Goal: Task Accomplishment & Management: Use online tool/utility

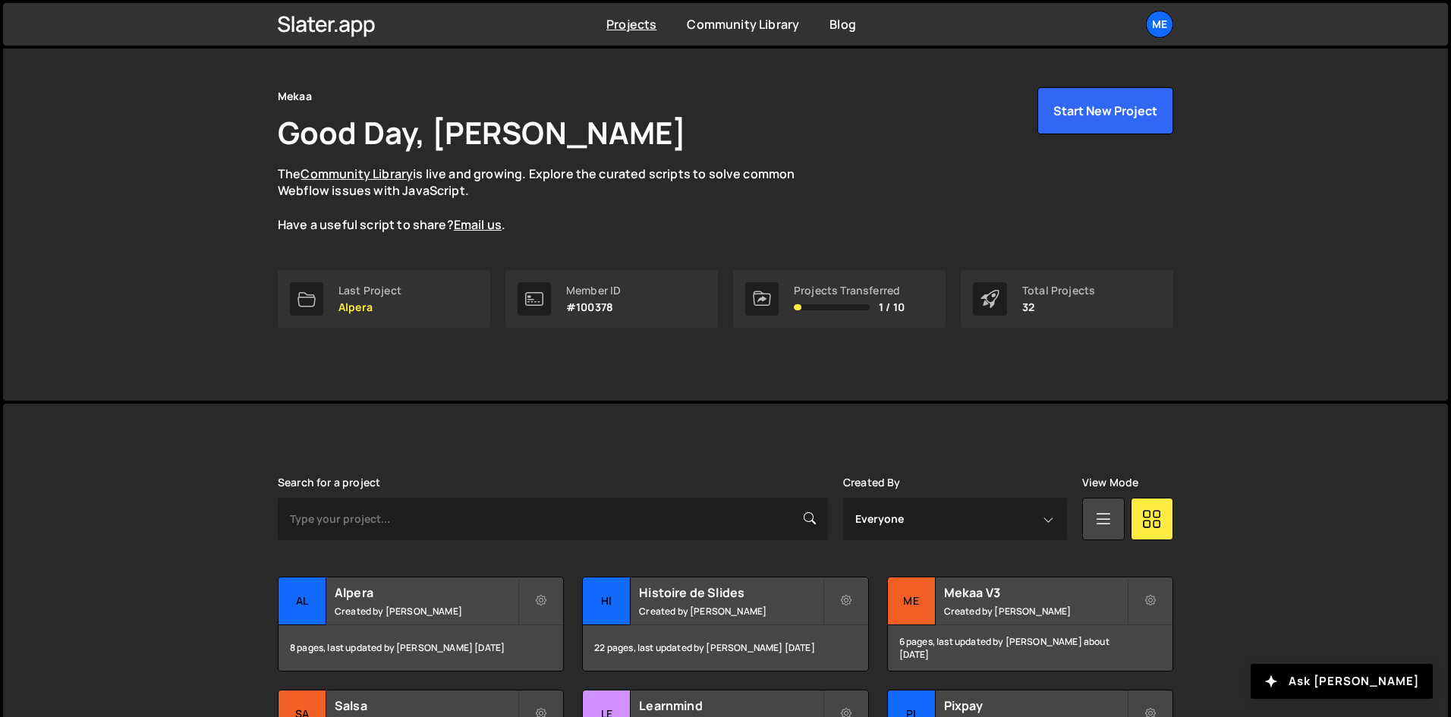
scroll to position [304, 0]
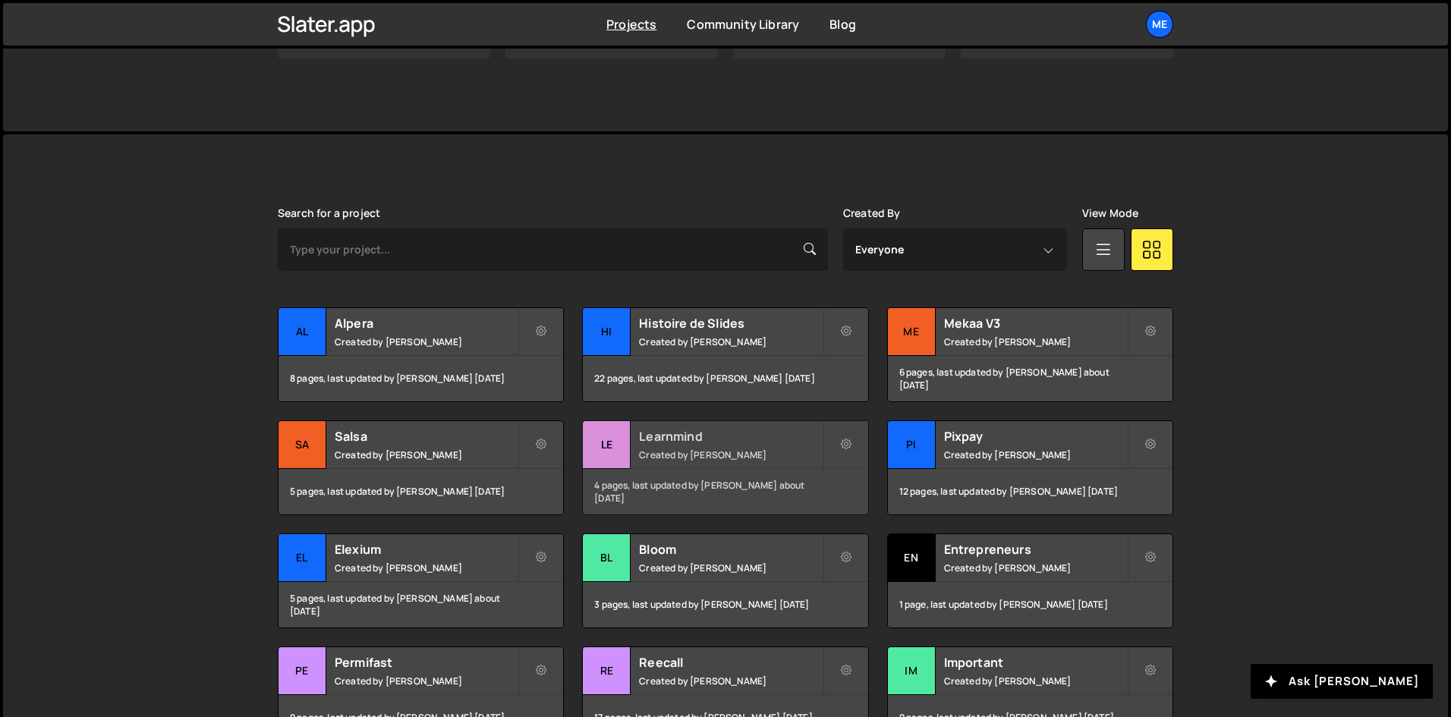
click at [772, 429] on h2 "Learnmind" at bounding box center [730, 436] width 183 height 17
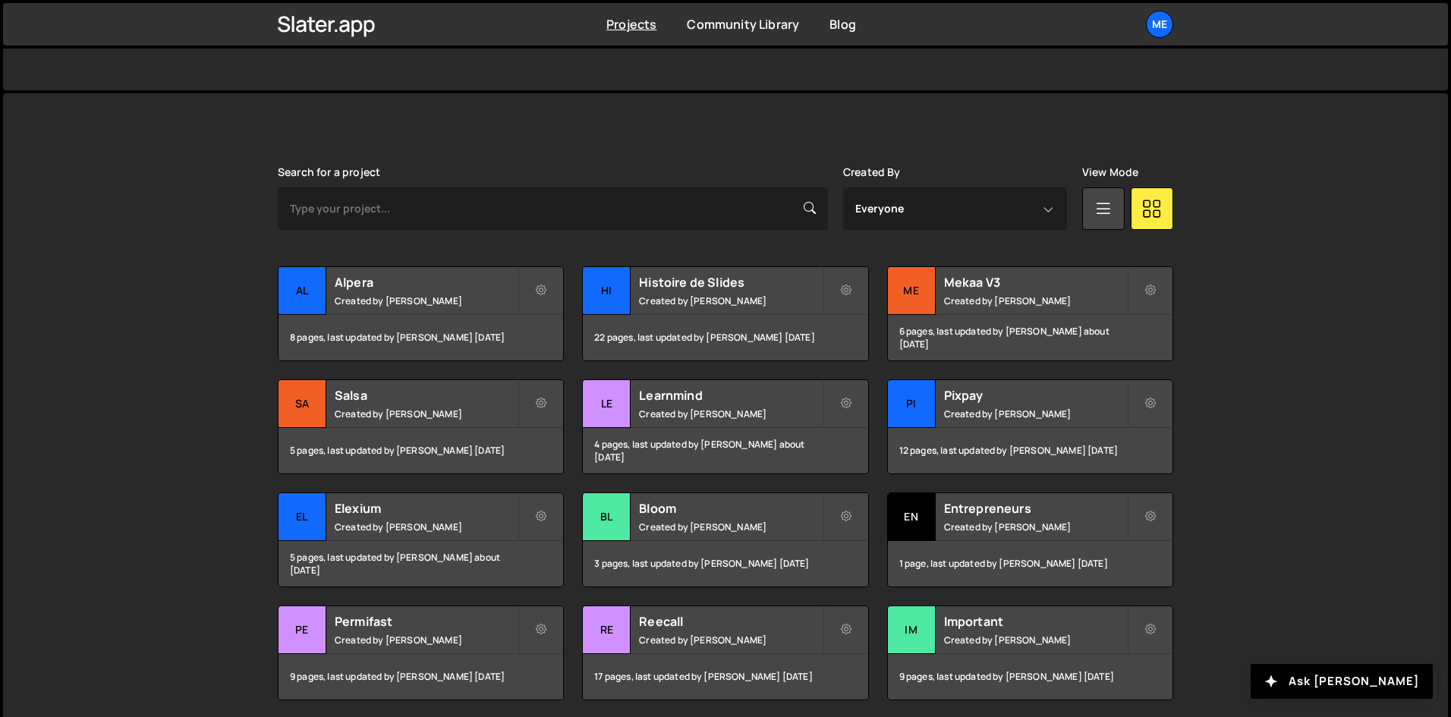
scroll to position [449, 0]
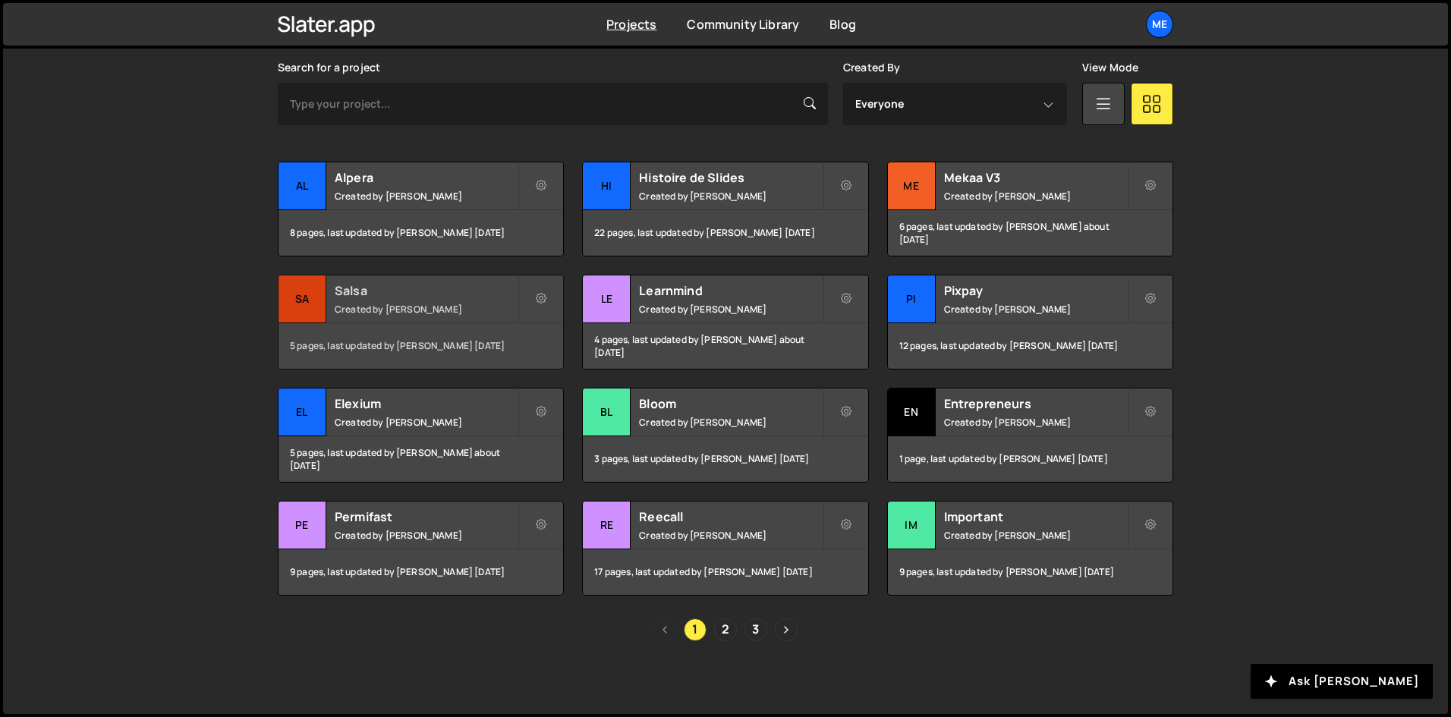
click at [382, 310] on small "Created by Alex Teillet" at bounding box center [426, 309] width 183 height 13
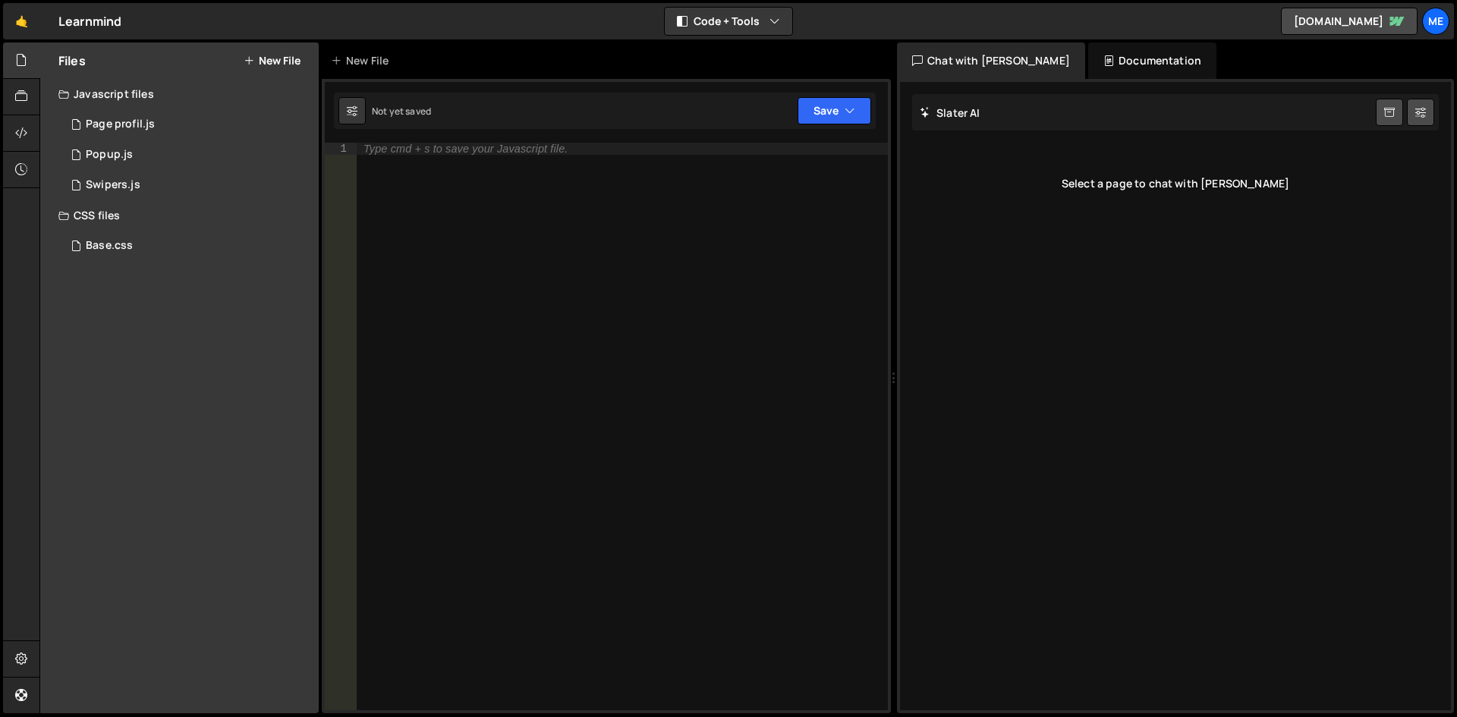
click at [758, 289] on div "Type cmd + s to save your Javascript file." at bounding box center [622, 439] width 532 height 592
click at [501, 197] on div "Type cmd + s to save your Javascript file." at bounding box center [622, 439] width 532 height 592
paste textarea "</script>"
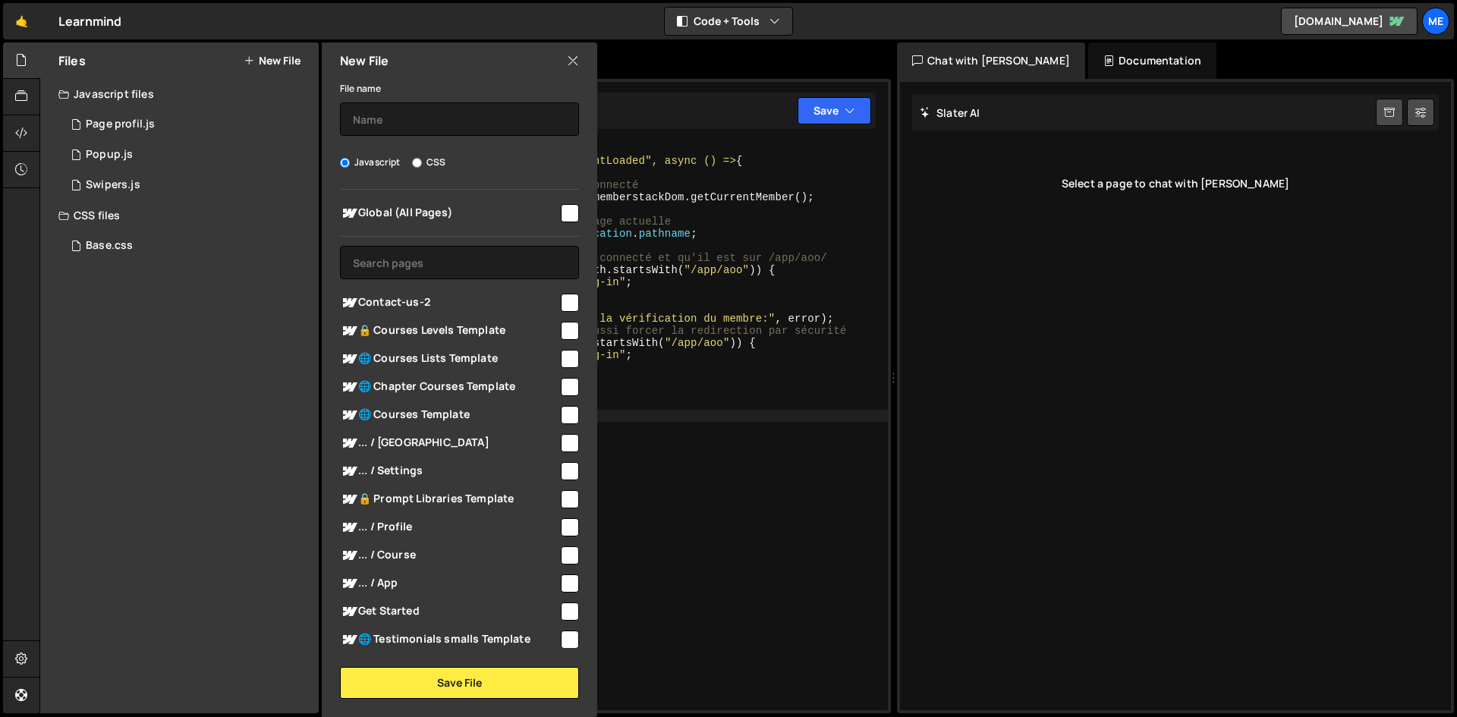
click at [678, 206] on div "< script > document.addEventListener("DOMContentLoaded", async () => { try { //…" at bounding box center [625, 439] width 525 height 592
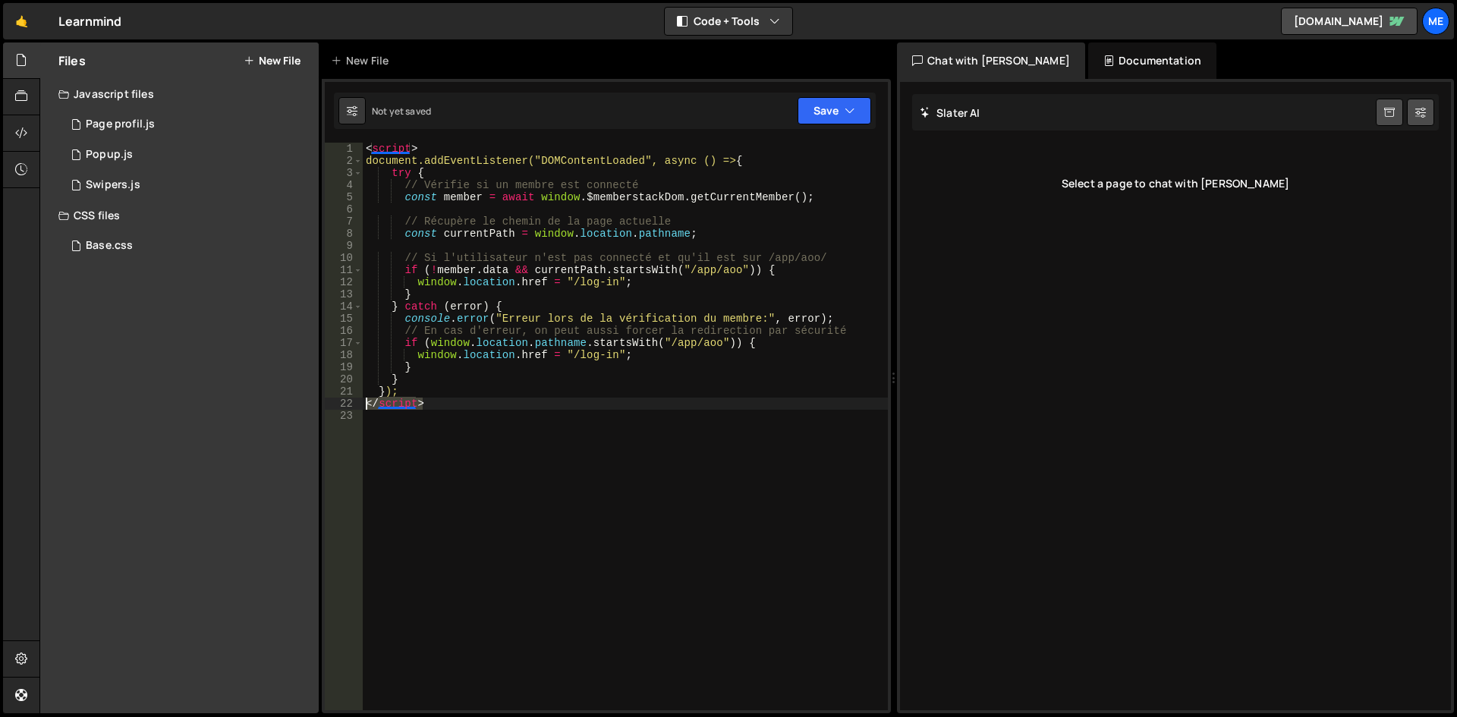
drag, startPoint x: 453, startPoint y: 404, endPoint x: 262, endPoint y: 398, distance: 191.3
click at [262, 398] on div "Files New File Javascript files 1 Page profil.js 0 1 Popup.js 0 1 Swipers.js 0" at bounding box center [747, 378] width 1417 height 672
type textarea "</script>"
drag, startPoint x: 442, startPoint y: 144, endPoint x: 272, endPoint y: 151, distance: 169.3
click at [272, 151] on div "Files New File Javascript files 1 Page profil.js 0 1 Popup.js 0 1 Swipers.js 0" at bounding box center [747, 378] width 1417 height 672
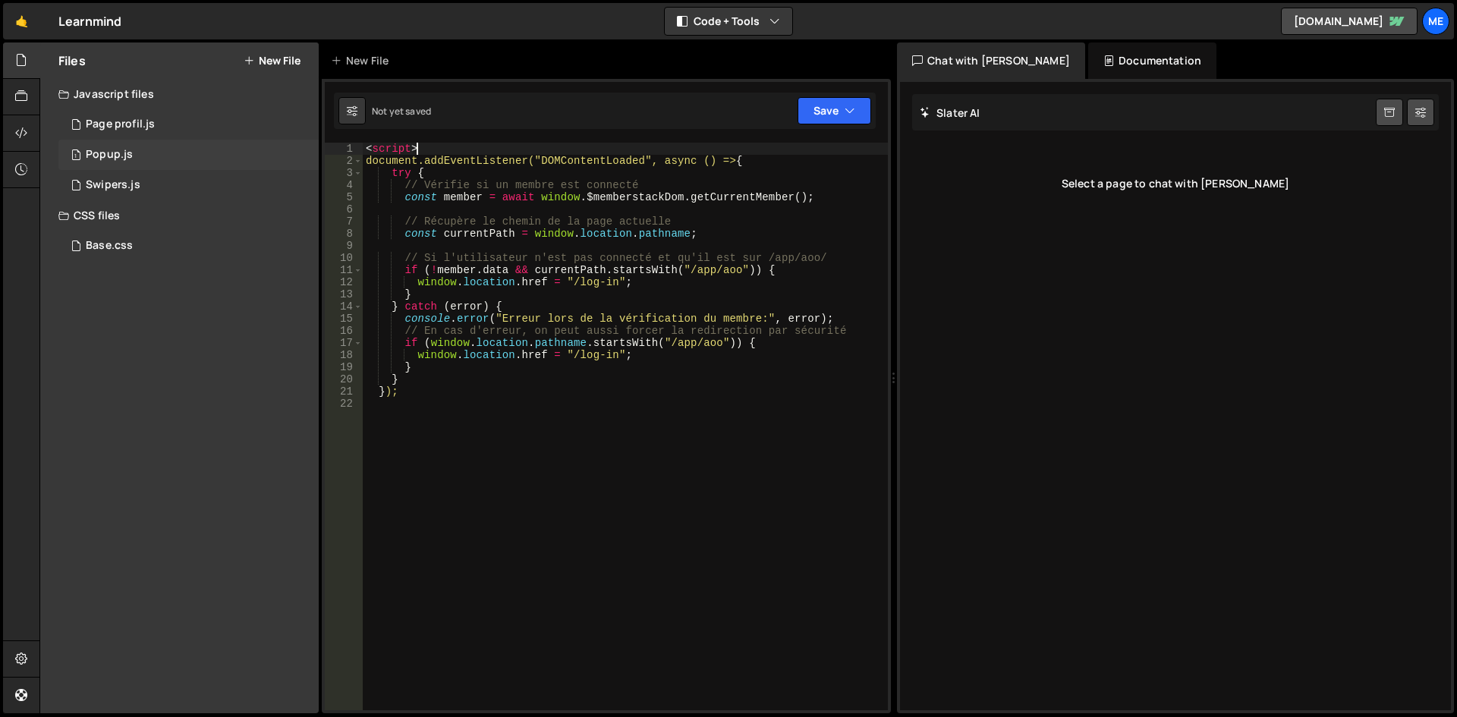
type textarea "<script>"
click at [702, 326] on div "document.addEventListener("DOMContentLoaded", async () => { try { // Vérifie si…" at bounding box center [625, 439] width 525 height 592
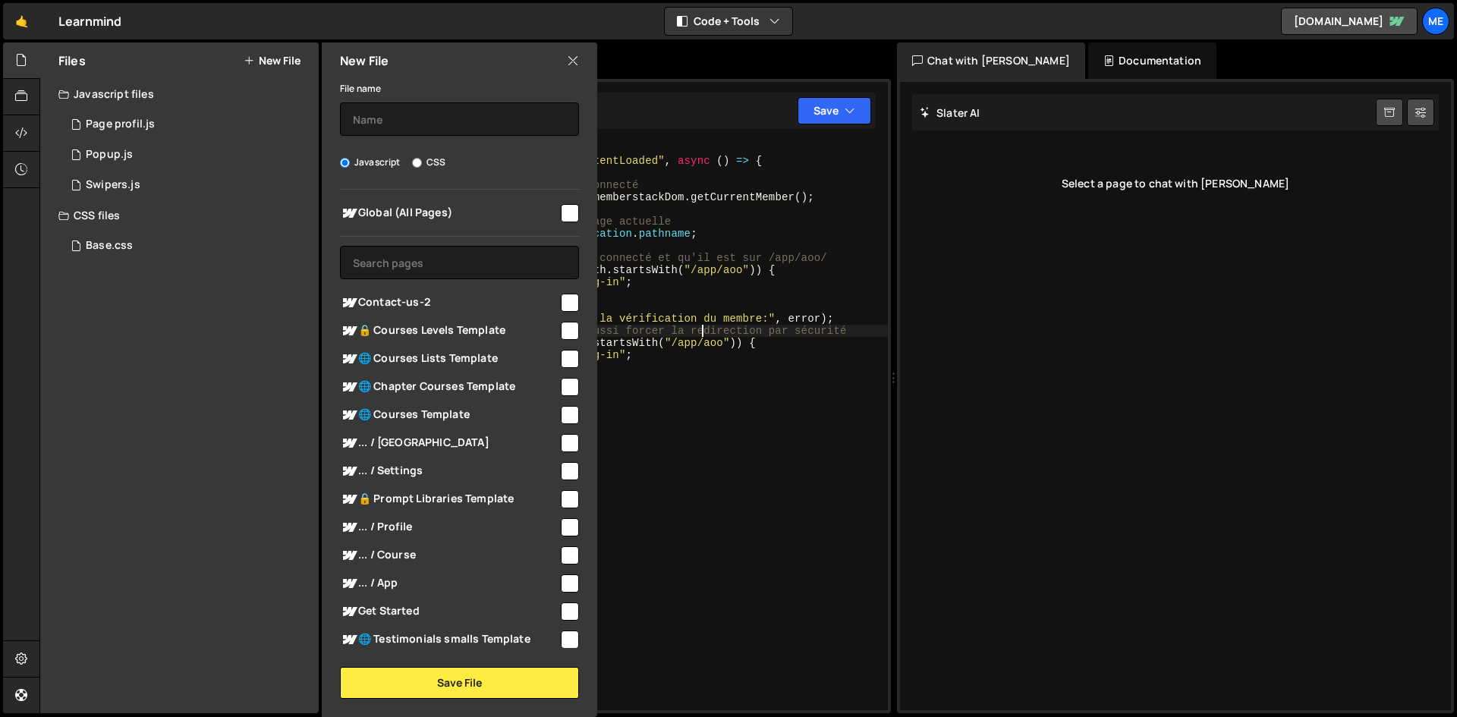
click at [797, 300] on div "document . addEventListener ( "DOMContentLoaded" , async ( ) => { try { // Véri…" at bounding box center [625, 439] width 525 height 592
click at [685, 169] on div "document . addEventListener ( "DOMContentLoaded" , async ( ) => { try { // Véri…" at bounding box center [625, 439] width 525 height 592
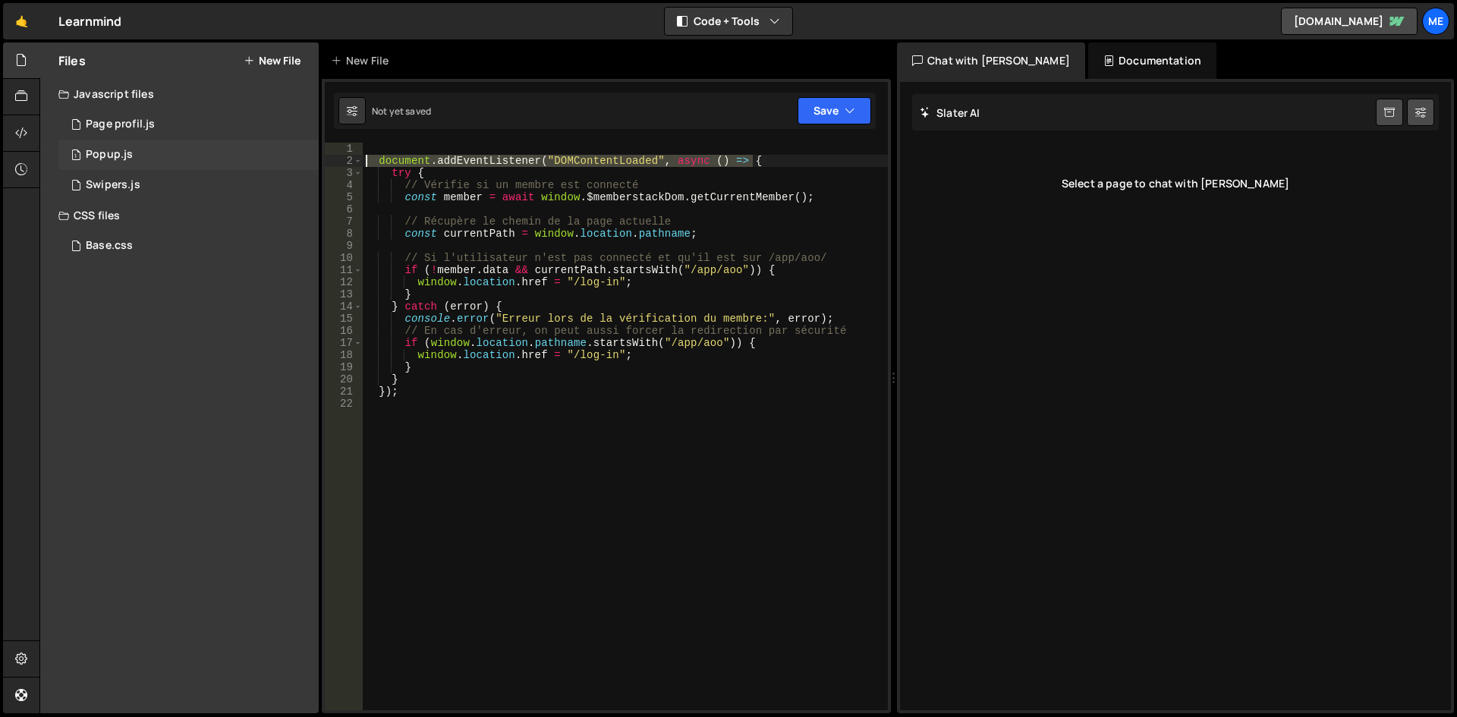
drag, startPoint x: 791, startPoint y: 162, endPoint x: 172, endPoint y: 162, distance: 618.4
click at [172, 162] on div "Files New File Javascript files 1 Page profil.js 0 1 Popup.js 0 1 Swipers.js 0" at bounding box center [747, 378] width 1417 height 672
type textarea "document.addEventListener("DOMContentLoaded", async () => {"
drag, startPoint x: 450, startPoint y: 393, endPoint x: 272, endPoint y: 392, distance: 177.6
click at [272, 392] on div "Files New File Javascript files 1 Page profil.js 0 1 Popup.js 0 1 Swipers.js 0" at bounding box center [747, 378] width 1417 height 672
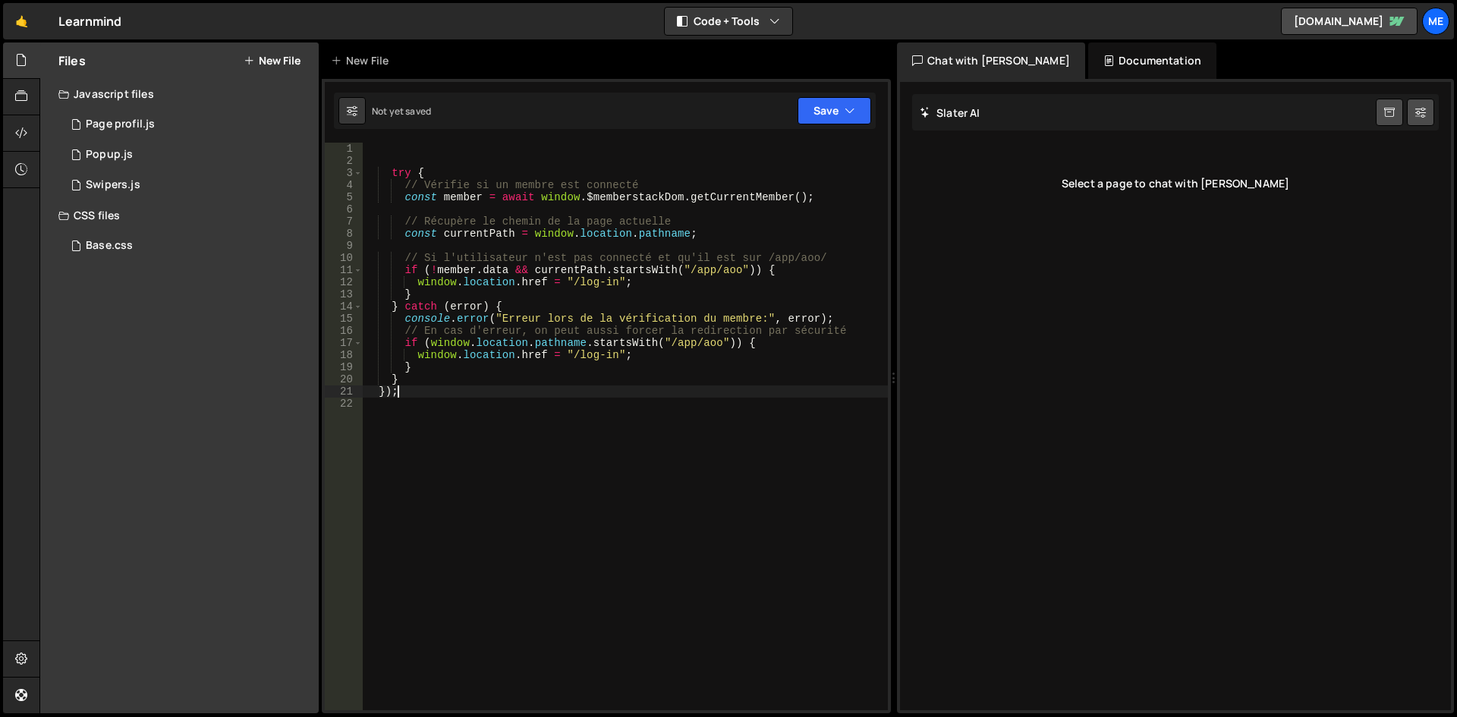
type textarea "});"
type textarea "}"
click at [527, 414] on div "try { // Vérifie si un membre est connecté const member = await window . $membe…" at bounding box center [625, 439] width 525 height 592
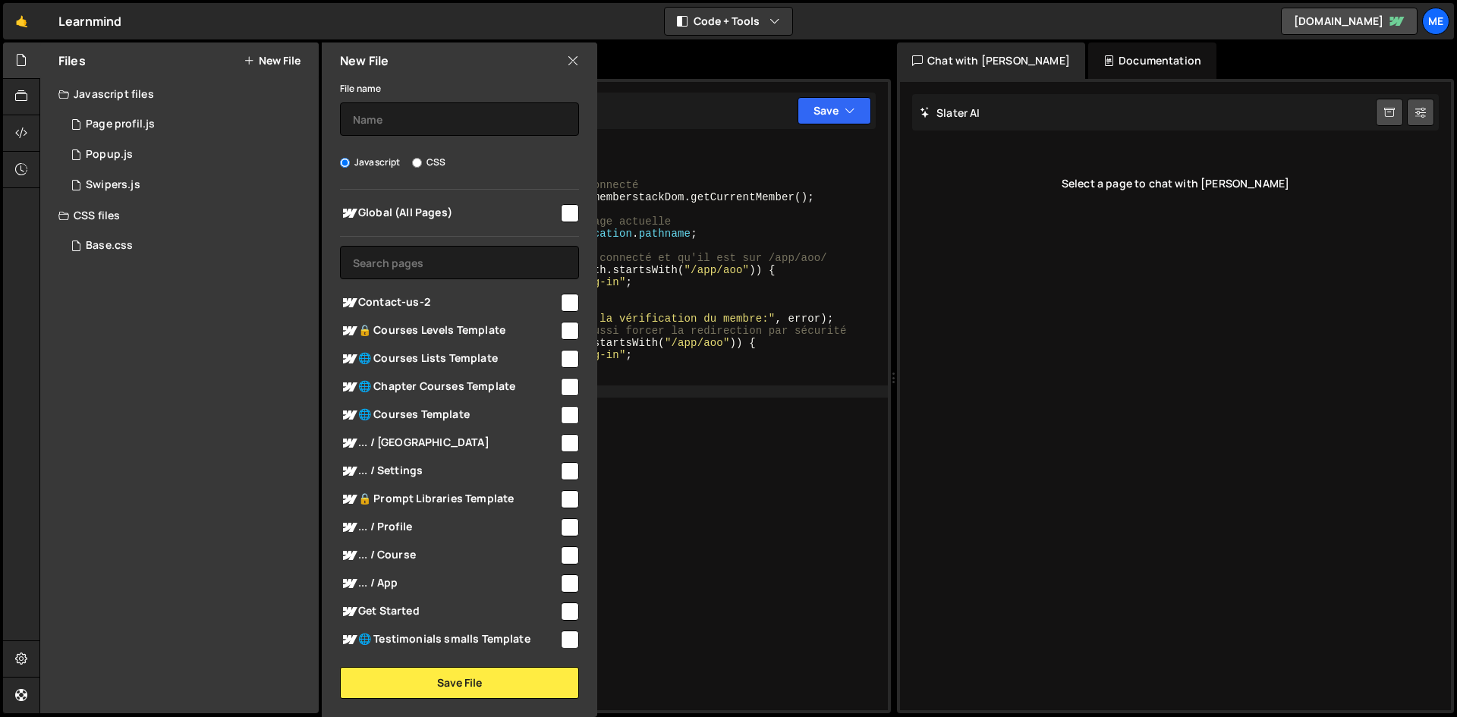
click at [475, 202] on div "Global (All Pages)" at bounding box center [459, 213] width 239 height 28
click at [481, 217] on span "Global (All Pages)" at bounding box center [449, 213] width 219 height 18
checkbox input "true"
click at [485, 114] on input "text" at bounding box center [459, 118] width 239 height 33
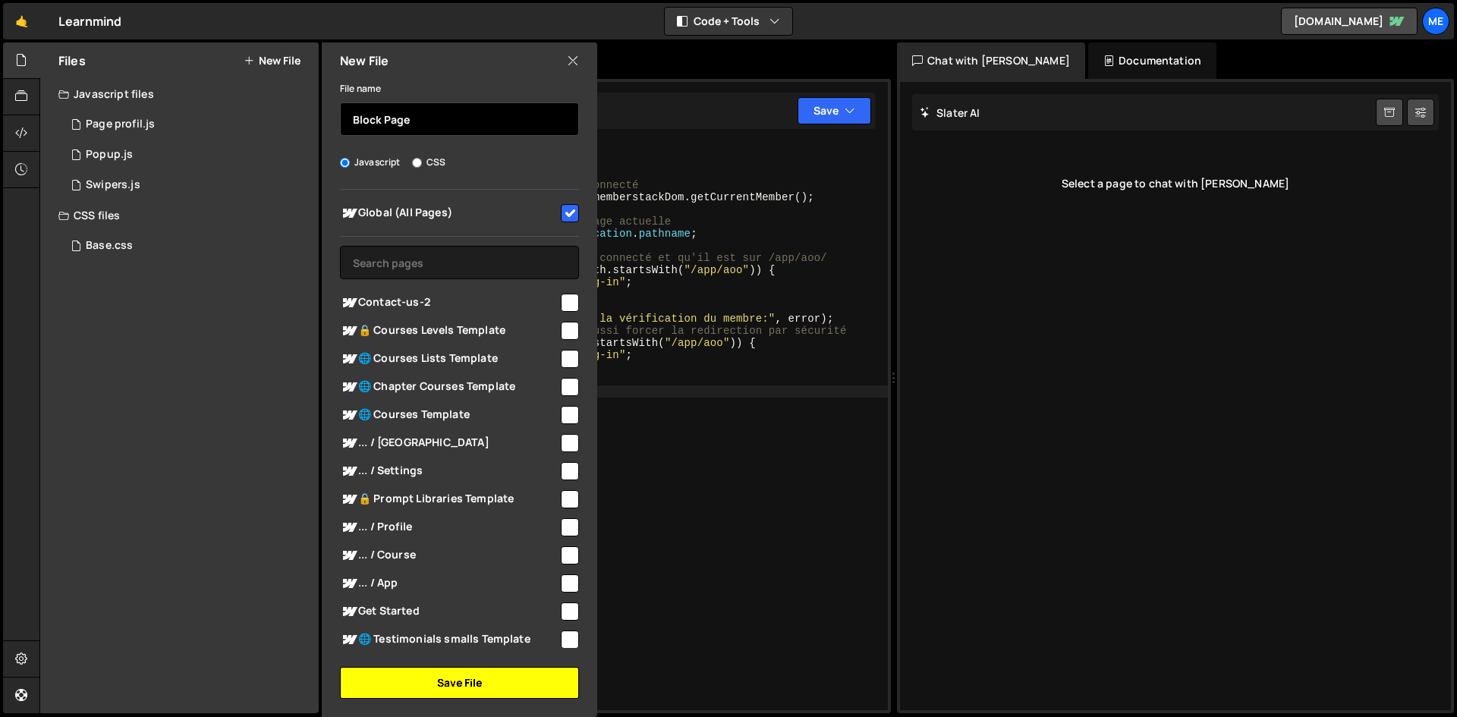
type input "Block Page"
click at [508, 696] on button "Save File" at bounding box center [459, 683] width 239 height 32
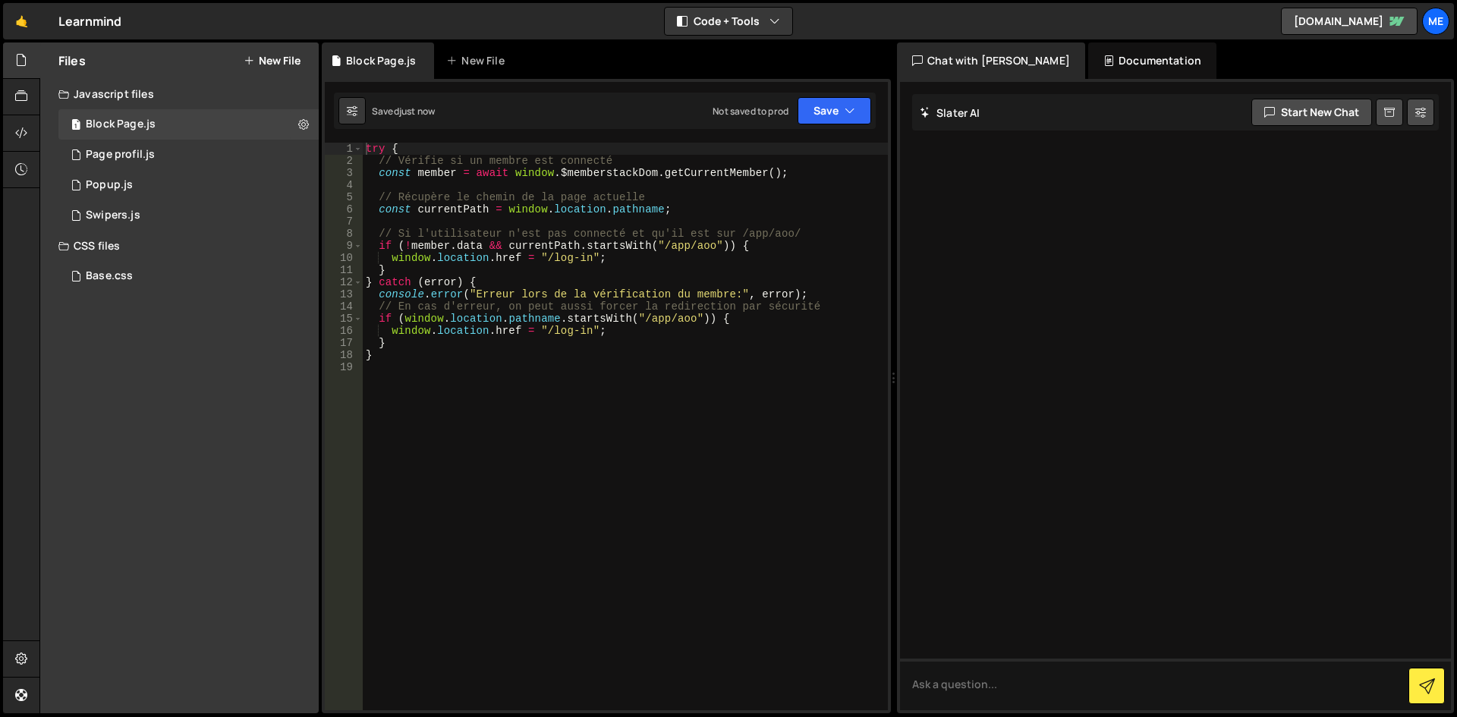
click at [757, 404] on div "try { // Vérifie si un membre est connecté const member = await window . $membe…" at bounding box center [625, 439] width 525 height 592
click at [869, 109] on button "Save" at bounding box center [834, 110] width 74 height 27
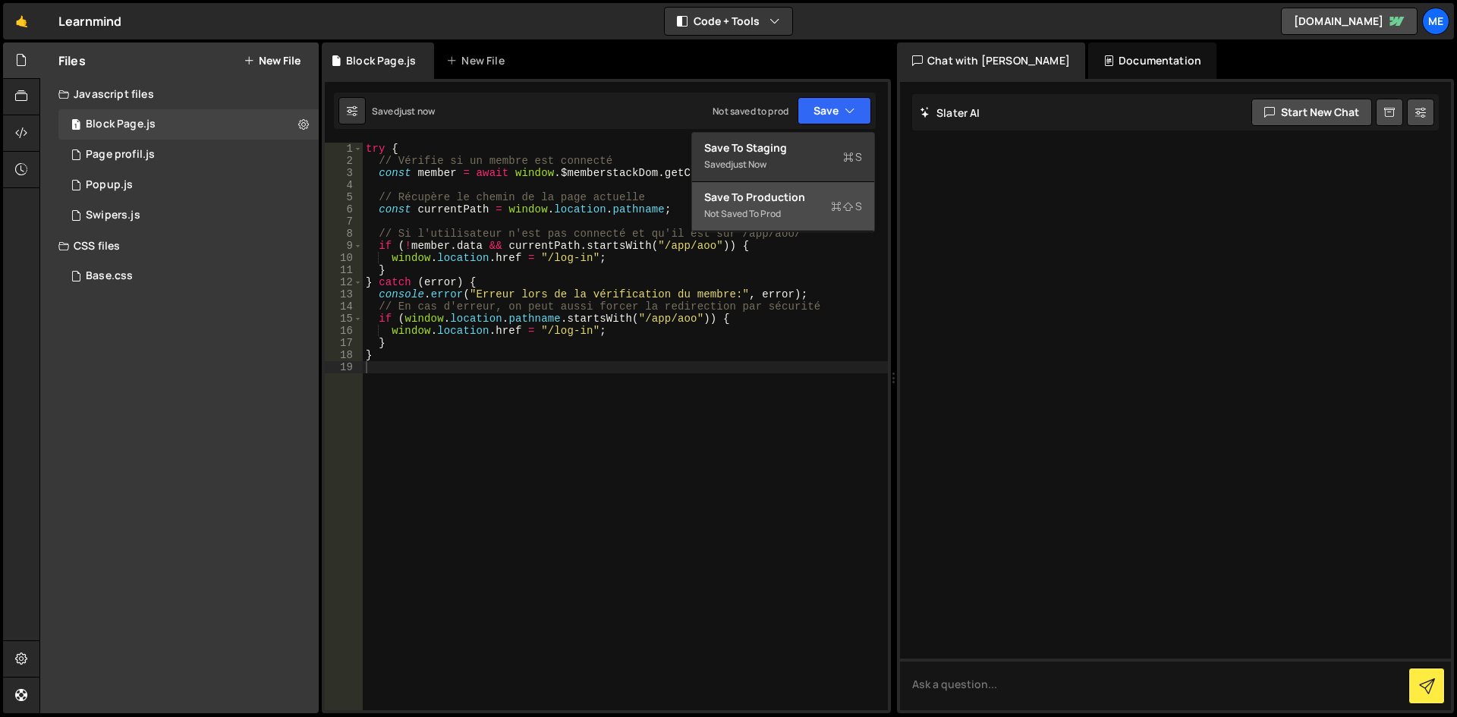
click at [775, 209] on div "Not saved to prod" at bounding box center [783, 214] width 158 height 18
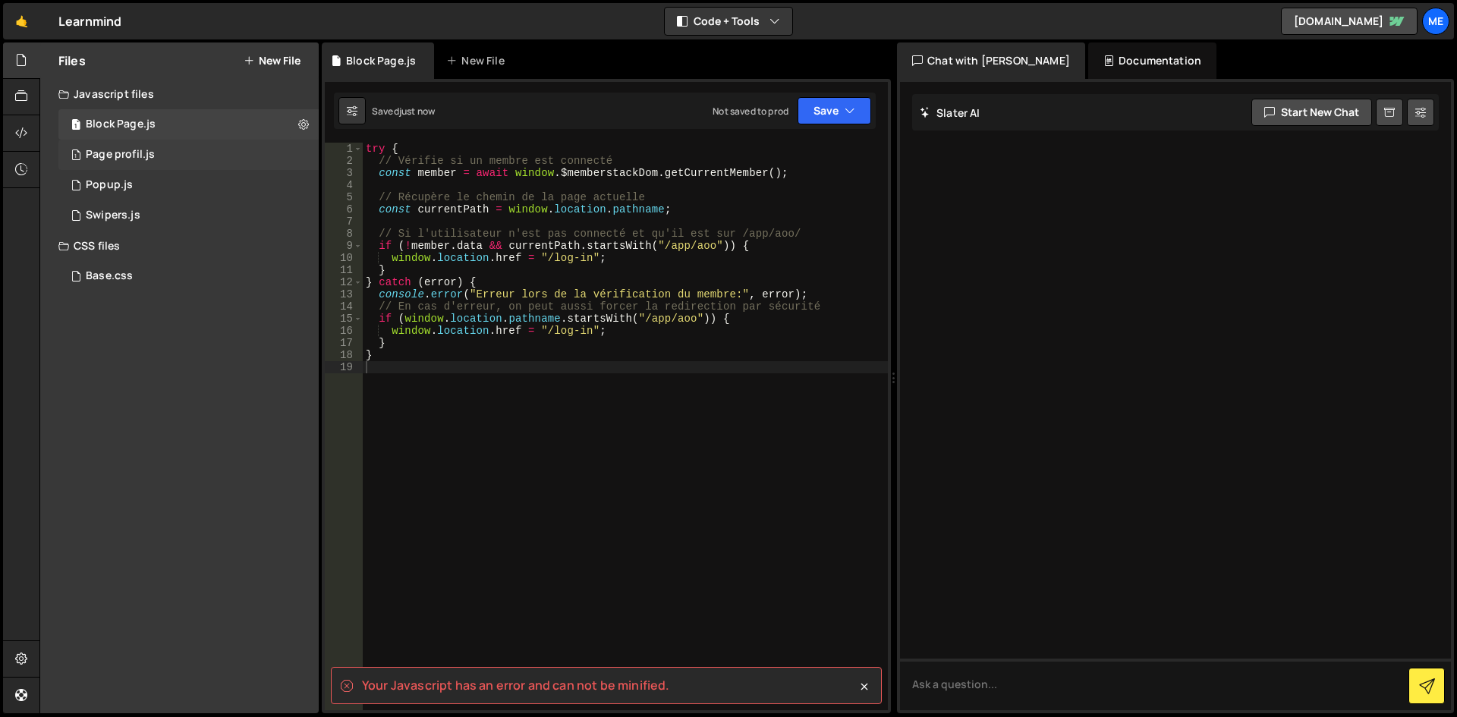
click at [129, 159] on div "Page profil.js" at bounding box center [120, 155] width 69 height 14
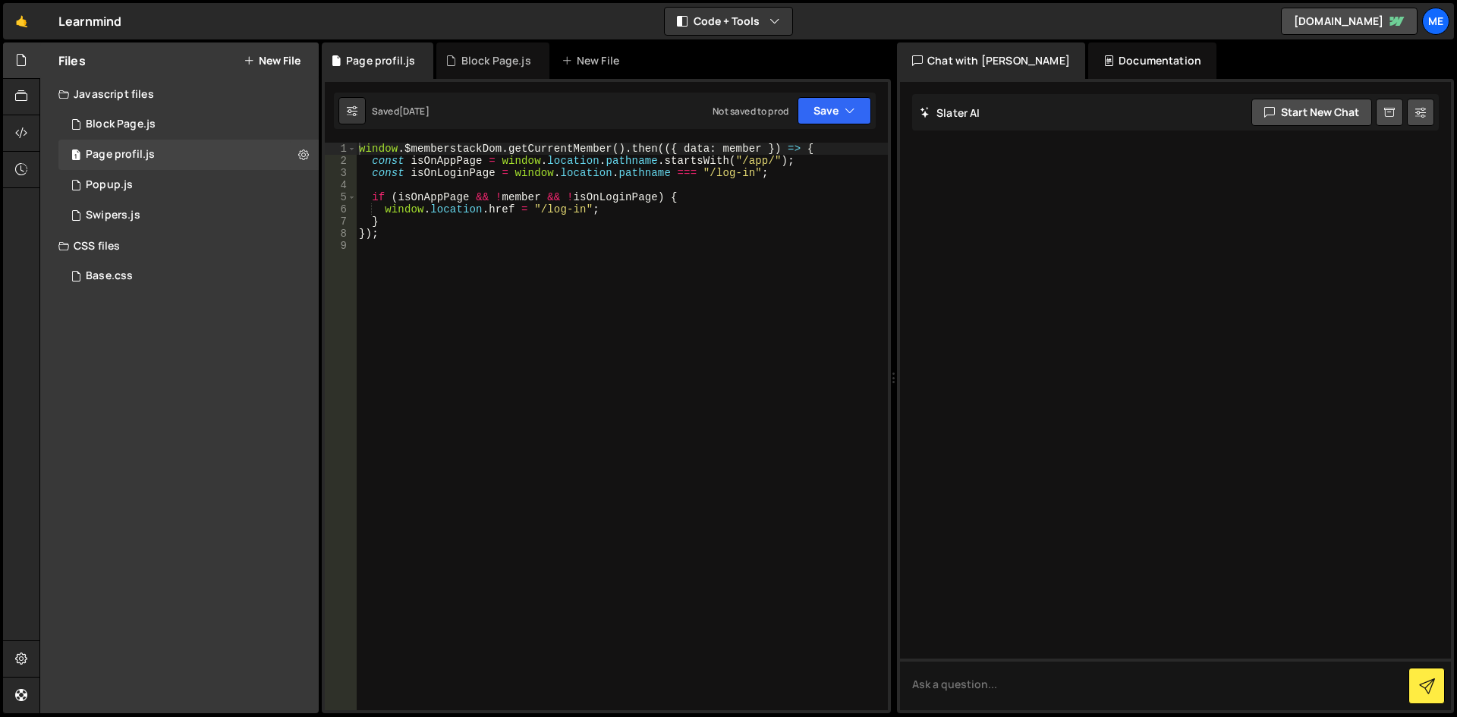
click at [824, 96] on div "Saved 1 month ago Not saved to prod Upgrade to Edit Save Save to Staging S Save…" at bounding box center [605, 111] width 542 height 36
click at [821, 113] on button "Save" at bounding box center [834, 110] width 74 height 27
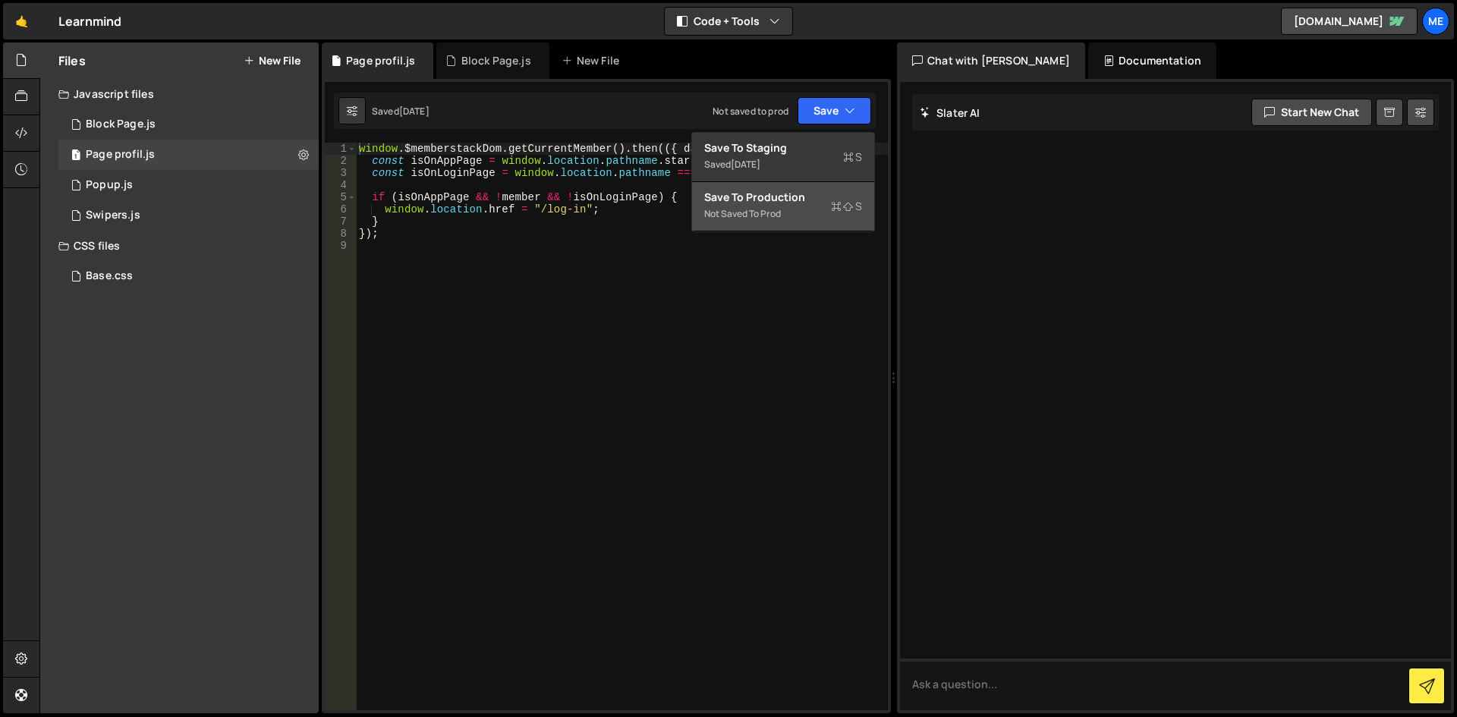
click at [802, 206] on div "Not saved to prod" at bounding box center [783, 214] width 158 height 18
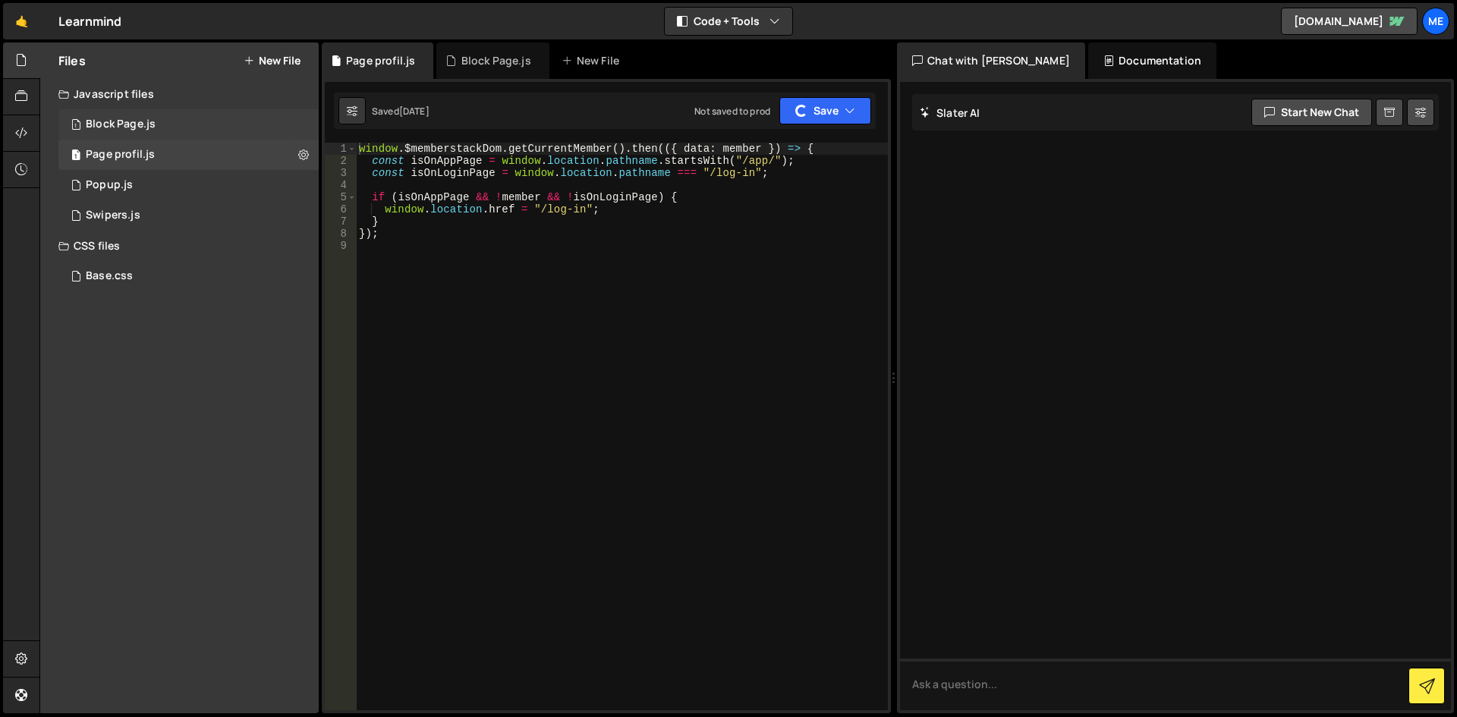
click at [137, 127] on div "Block Page.js" at bounding box center [121, 125] width 70 height 14
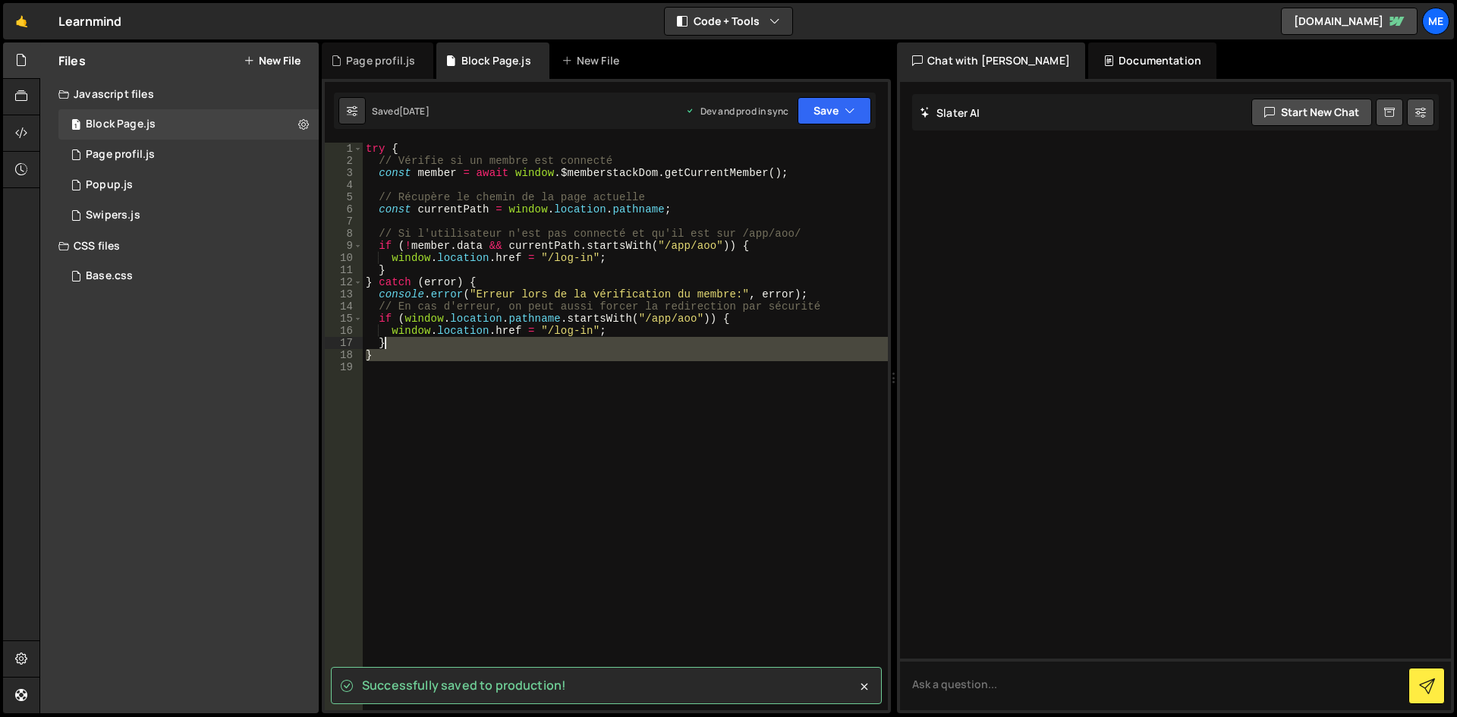
drag, startPoint x: 723, startPoint y: 376, endPoint x: 292, endPoint y: 87, distance: 519.0
click at [292, 87] on div "Files New File Javascript files 1 Block Page.js 0 1 Page profil.js 0 1 Popup.js…" at bounding box center [747, 378] width 1417 height 672
type textarea "try { // Vérifie si un membre est connecté"
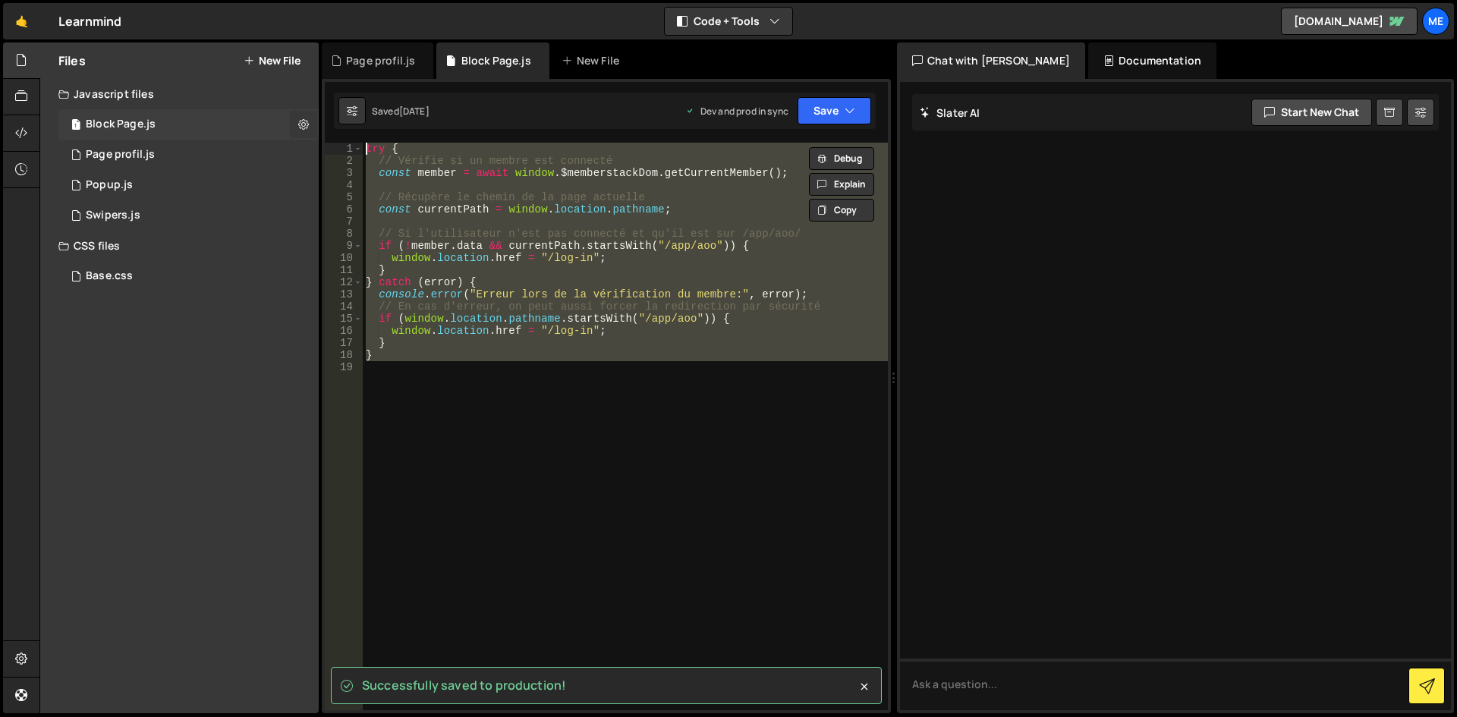
click at [310, 125] on button at bounding box center [303, 124] width 27 height 27
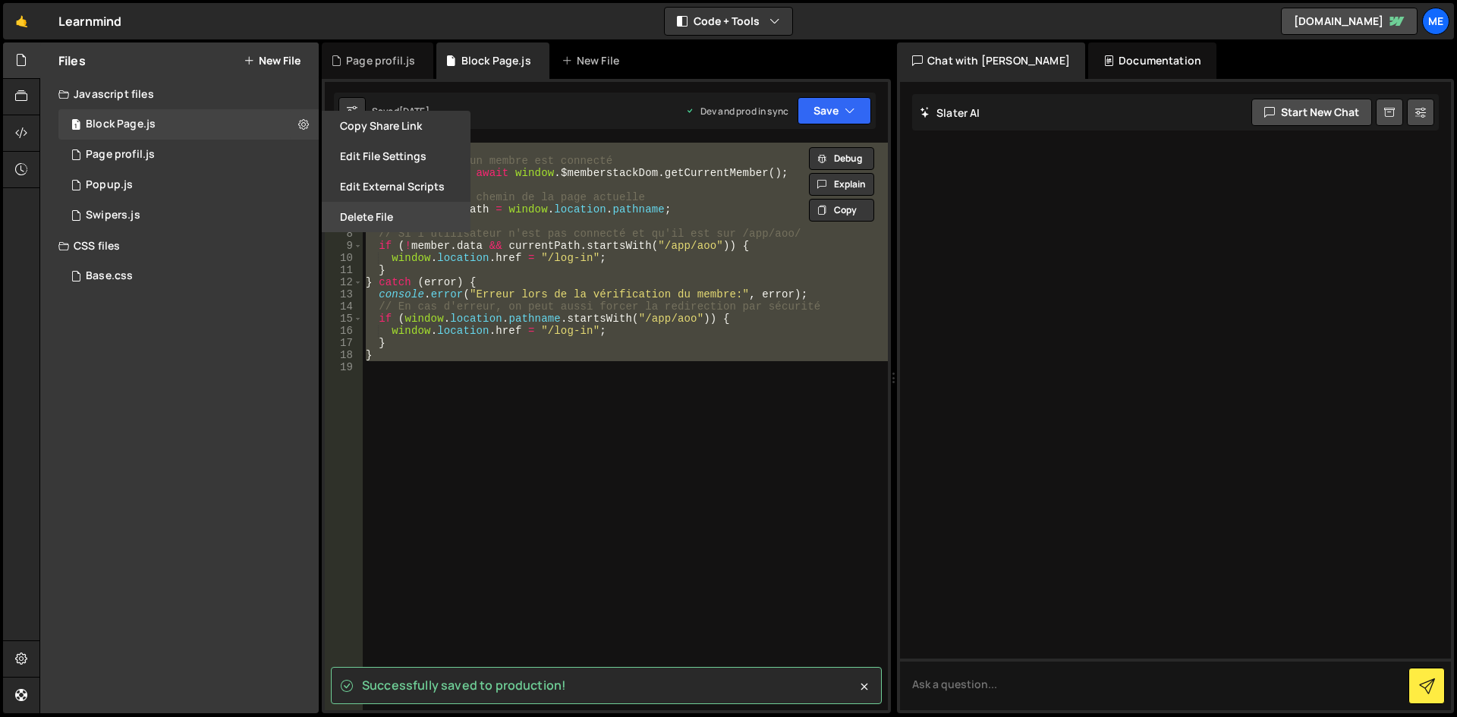
click at [348, 213] on button "Delete File" at bounding box center [396, 217] width 149 height 30
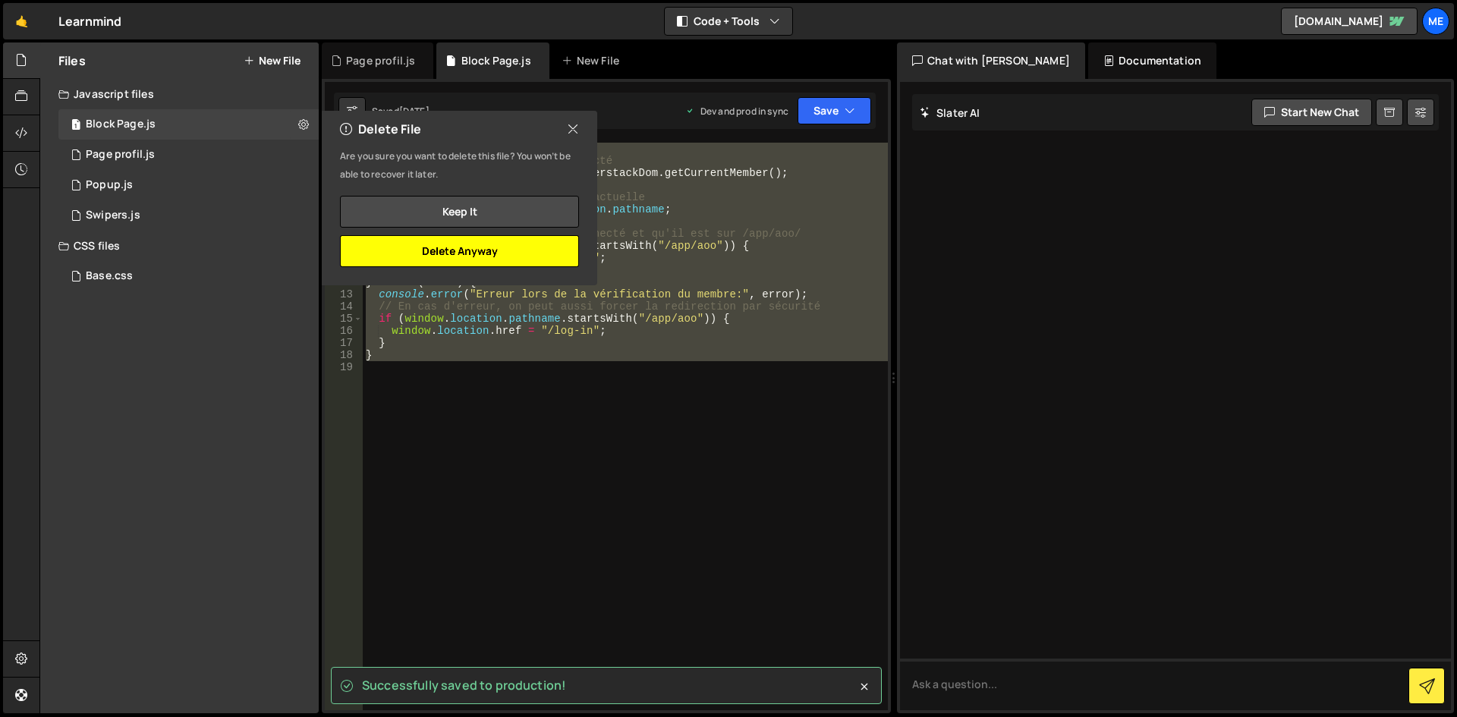
click at [517, 253] on button "Delete Anyway" at bounding box center [459, 251] width 239 height 32
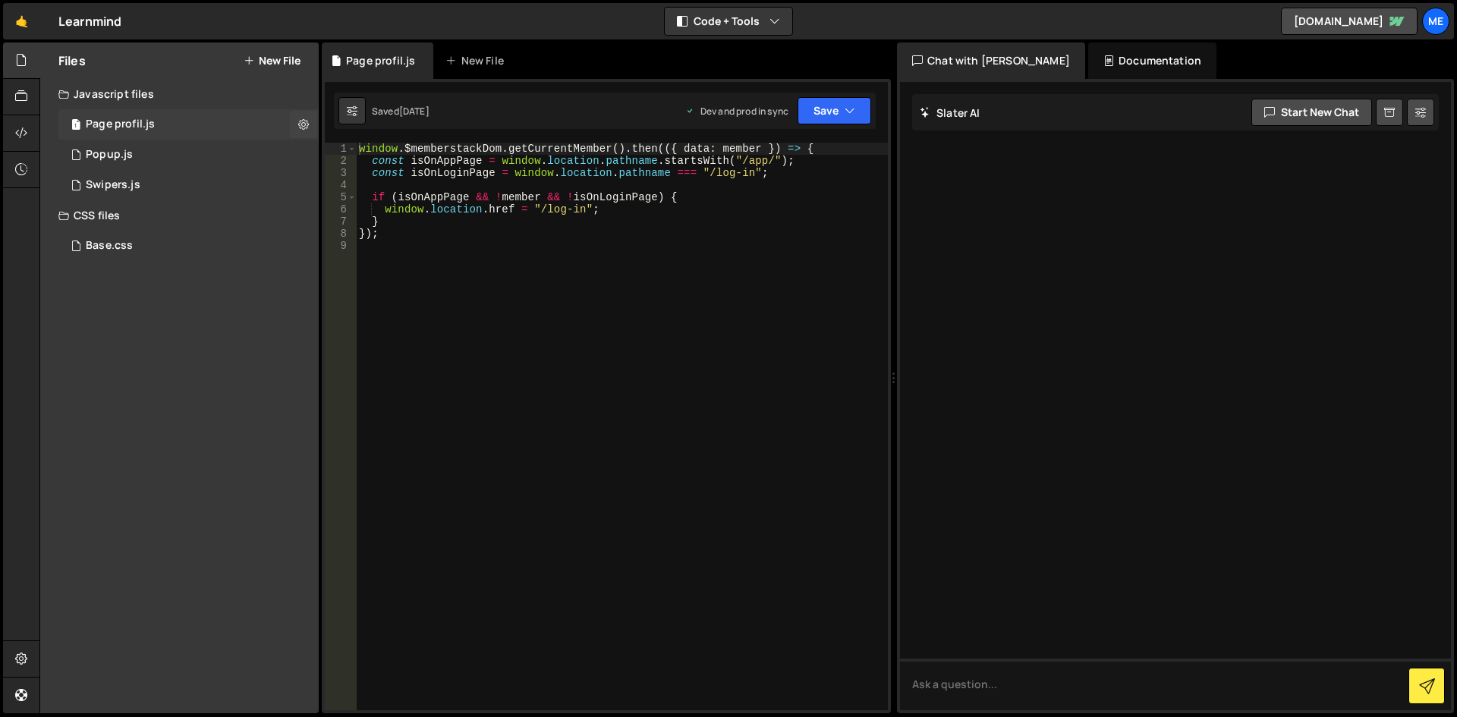
click at [174, 136] on div "1 Page profil.js 0" at bounding box center [188, 124] width 260 height 30
type textarea "window.location.href = "/log-in";"
click at [672, 212] on div "window . $memberstackDom . getCurrentMember ( ) . then (({ data : member }) => …" at bounding box center [622, 439] width 532 height 592
click at [847, 122] on button "Save" at bounding box center [834, 110] width 74 height 27
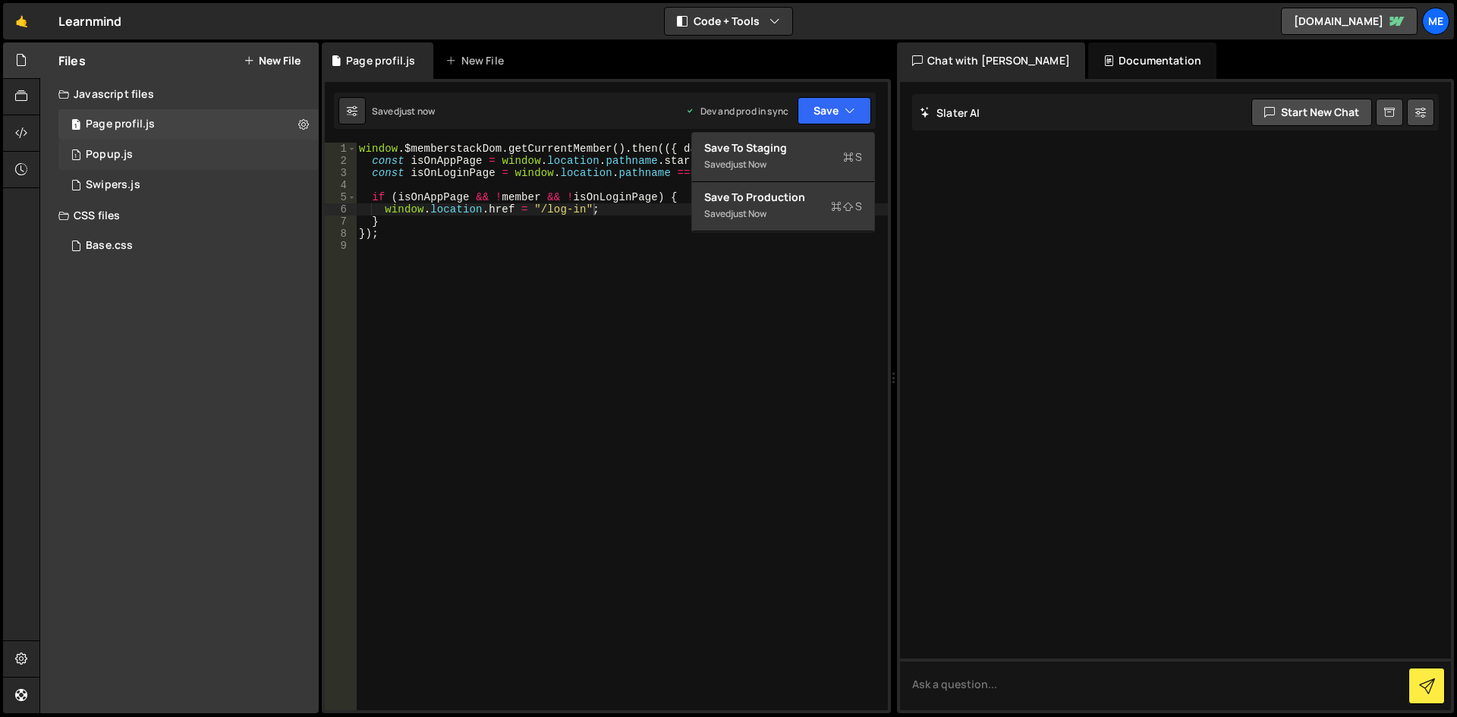
click at [186, 146] on div "1 Popup.js 0" at bounding box center [188, 155] width 260 height 30
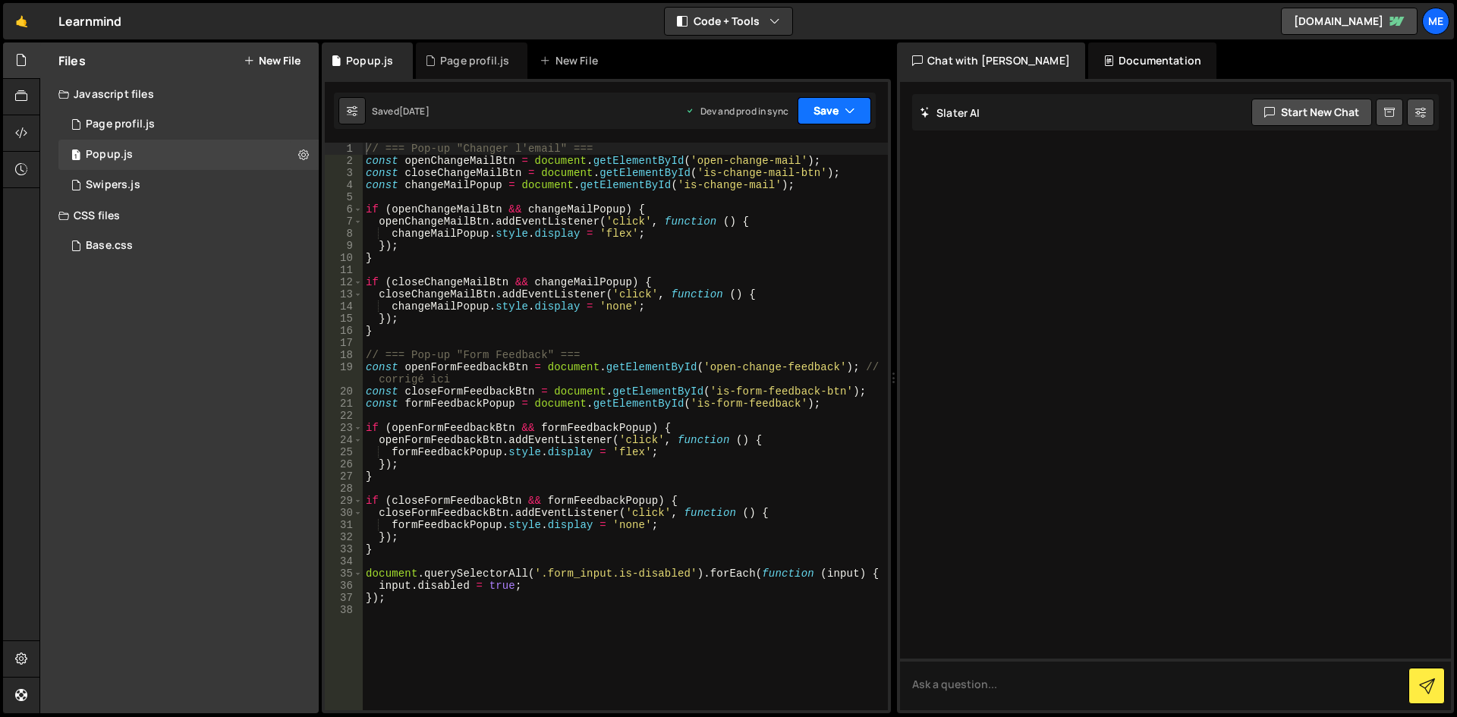
click at [817, 105] on button "Save" at bounding box center [834, 110] width 74 height 27
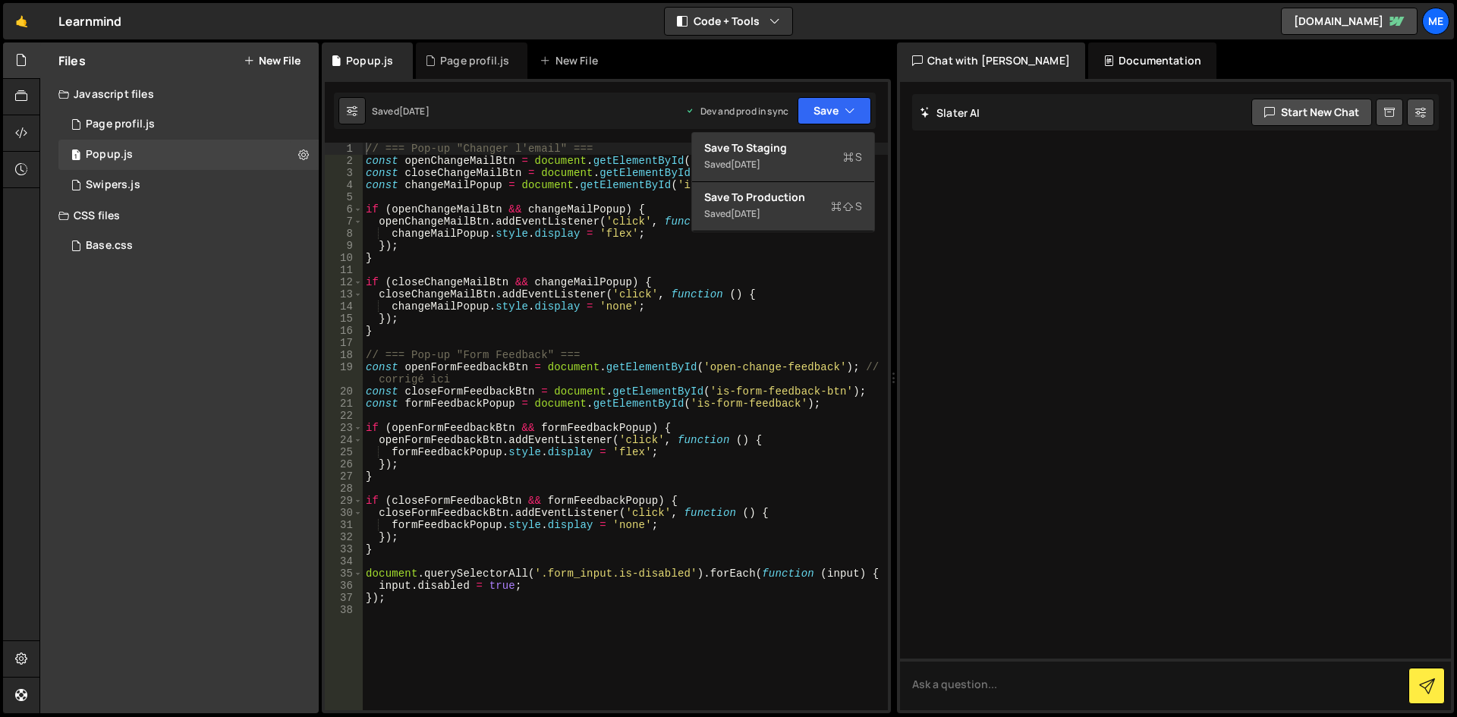
type textarea "// === Pop-up "Changer l'email" ==="
click at [622, 144] on div "// === Pop-up "Changer l'email" === const openChangeMailBtn = document . getEle…" at bounding box center [625, 439] width 525 height 592
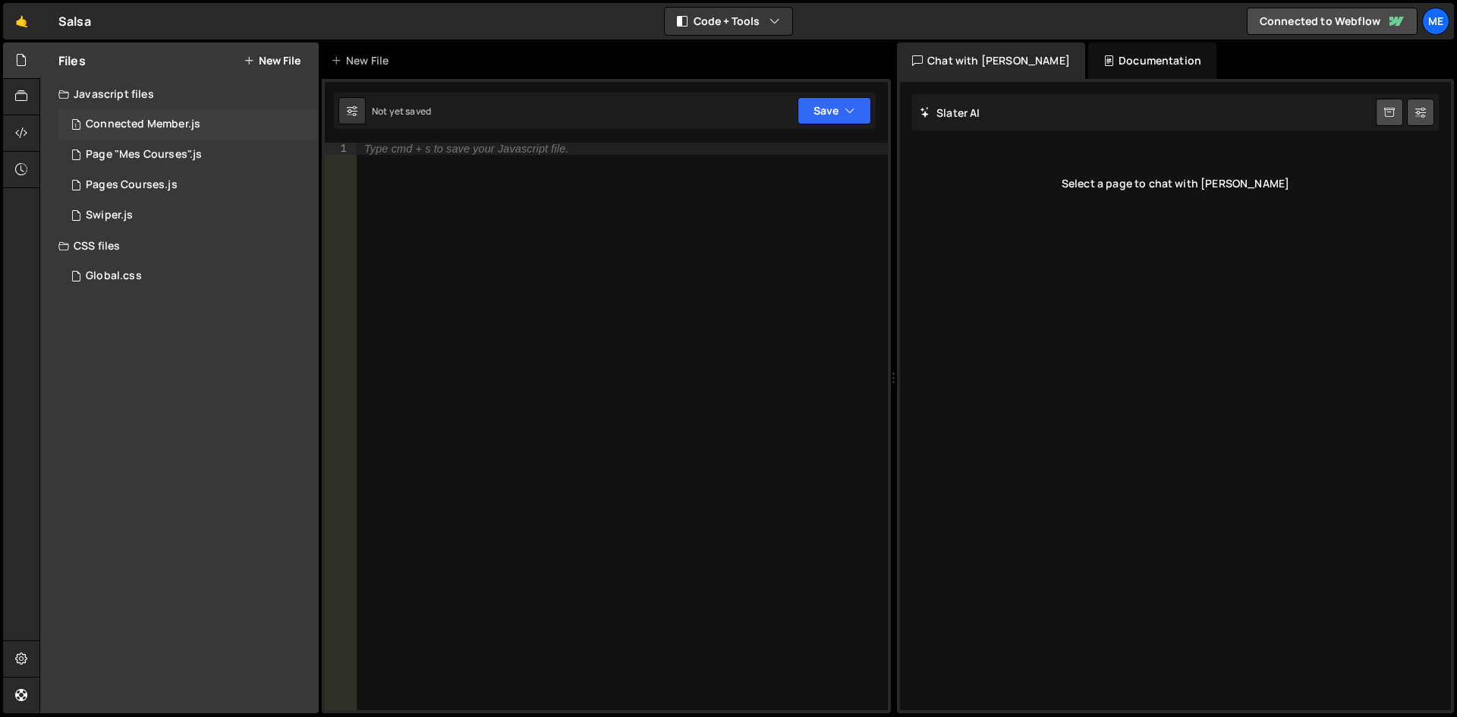
click at [159, 121] on div "Connected Member.js" at bounding box center [143, 125] width 115 height 14
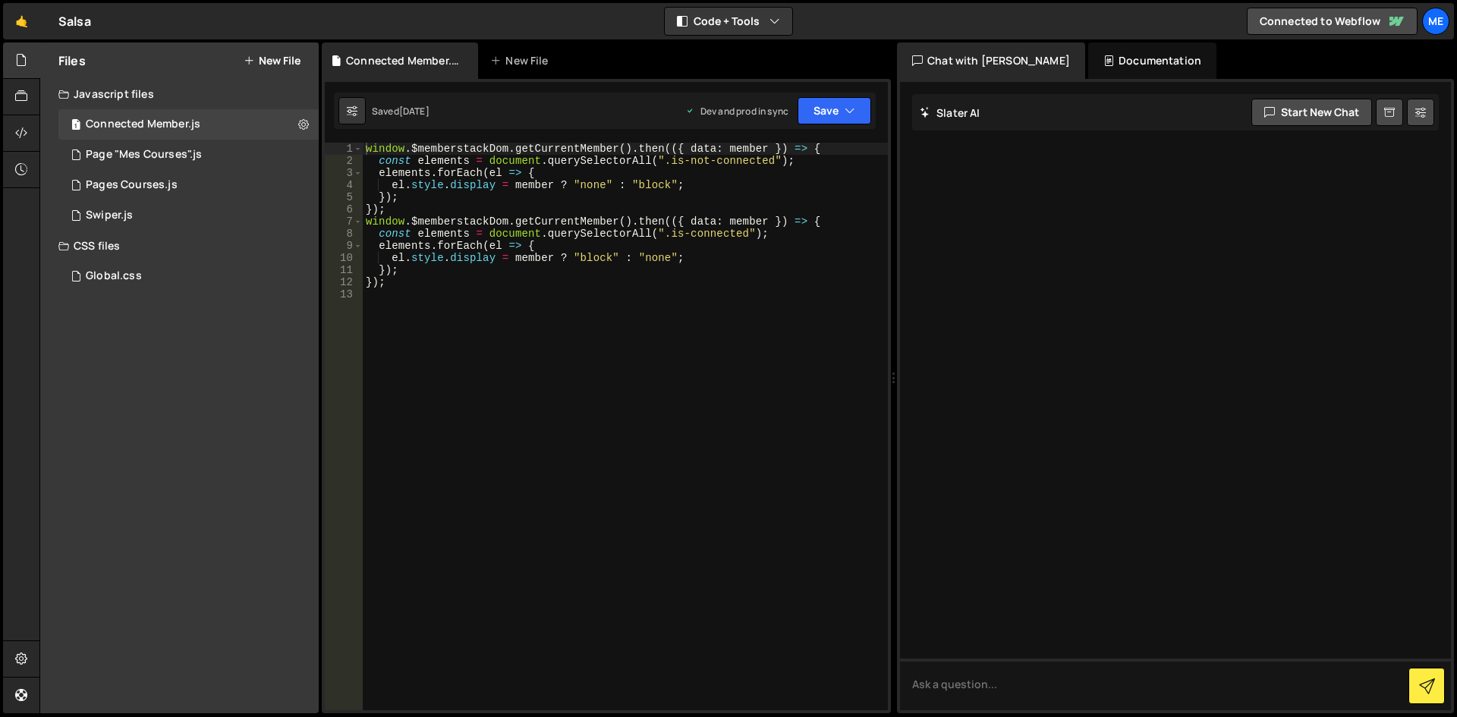
click at [513, 271] on div "window . $memberstackDom . getCurrentMember ( ) . then (({ data : member }) => …" at bounding box center [625, 439] width 525 height 592
type textarea "});"
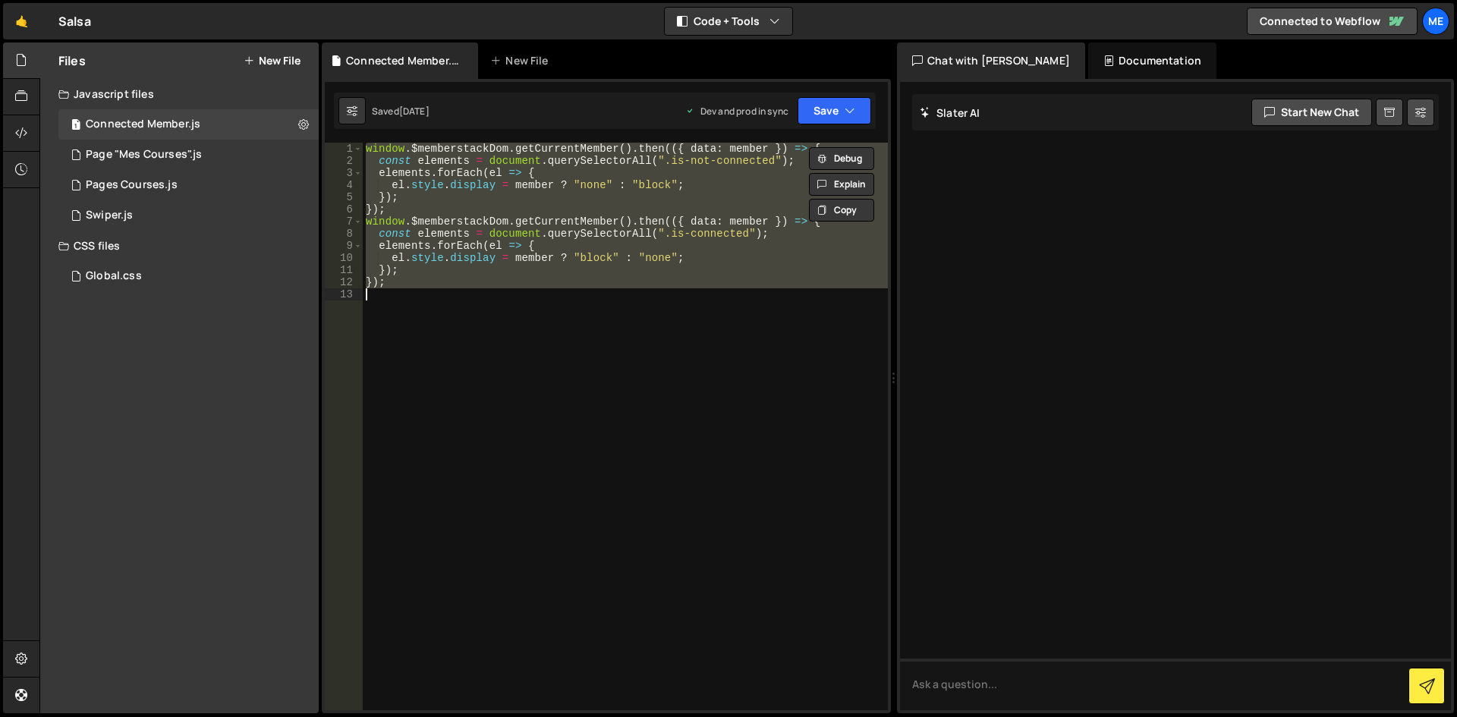
click at [488, 297] on div "window . $memberstackDom . getCurrentMember ( ) . then (({ data : member }) => …" at bounding box center [625, 427] width 525 height 568
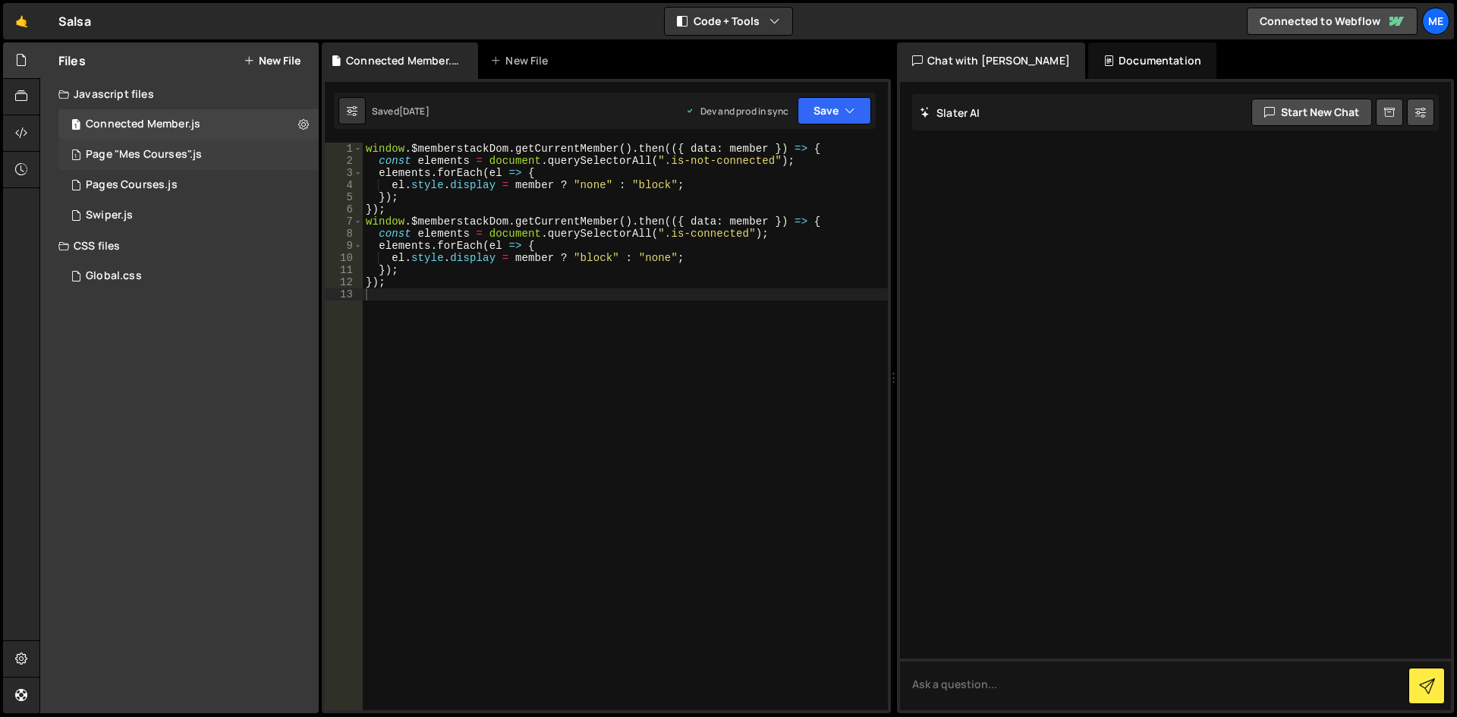
click at [227, 144] on div "1 Page "Mes Courses".js 0" at bounding box center [188, 155] width 260 height 30
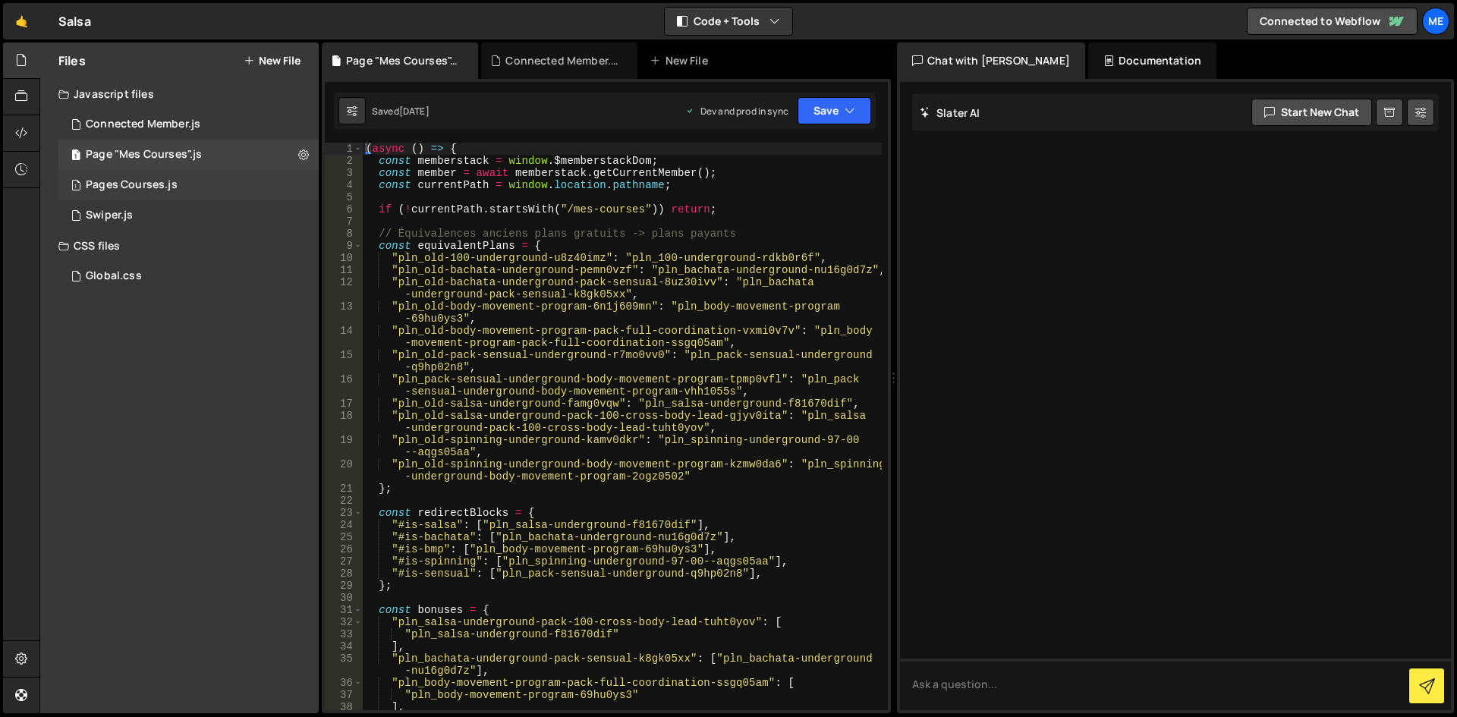
click at [213, 180] on div "1 Pages Courses.js 0" at bounding box center [188, 185] width 260 height 30
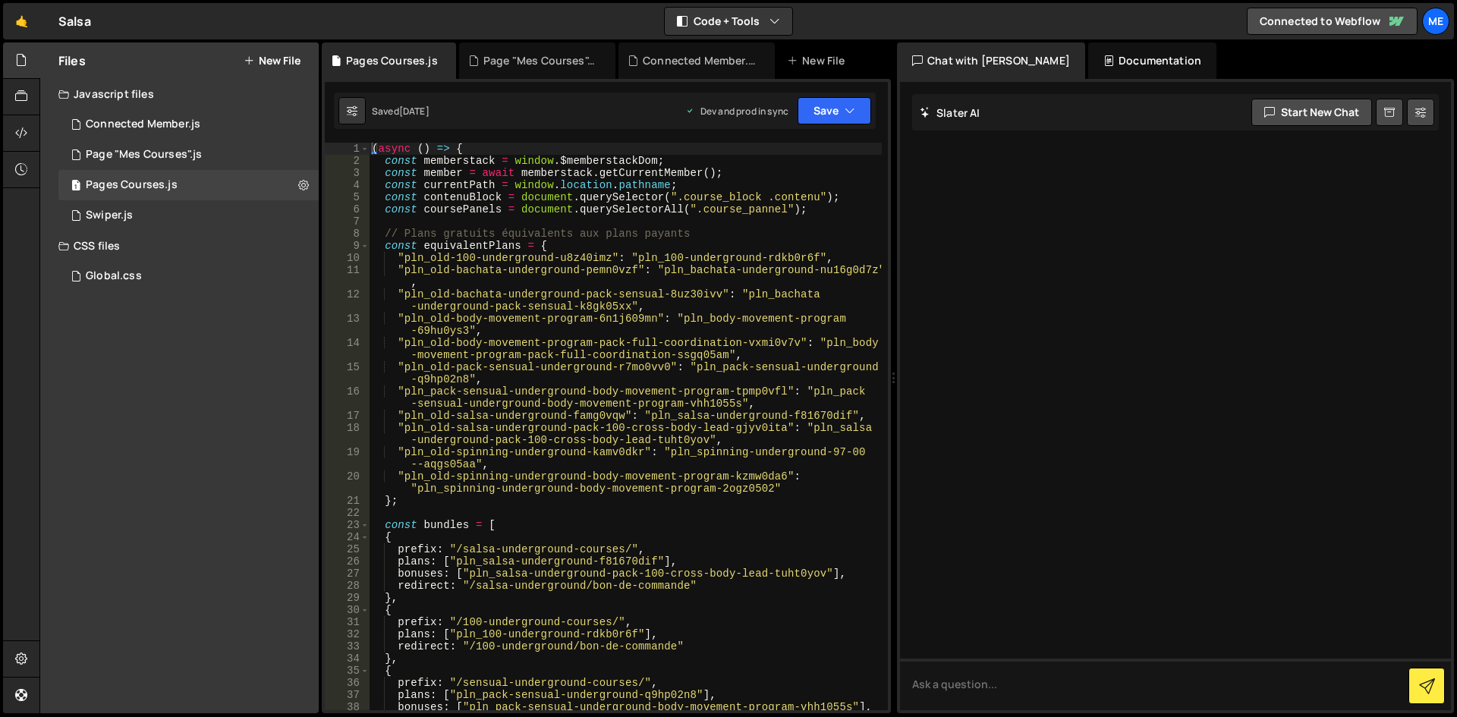
type textarea ""pln_old-body-movement-program-6n1j609mn": "pln_body-movement-program-69hu0ys3","
click at [572, 331] on div "( async ( ) => { const memberstack = window . $memberstackDom ; const member = …" at bounding box center [625, 439] width 513 height 592
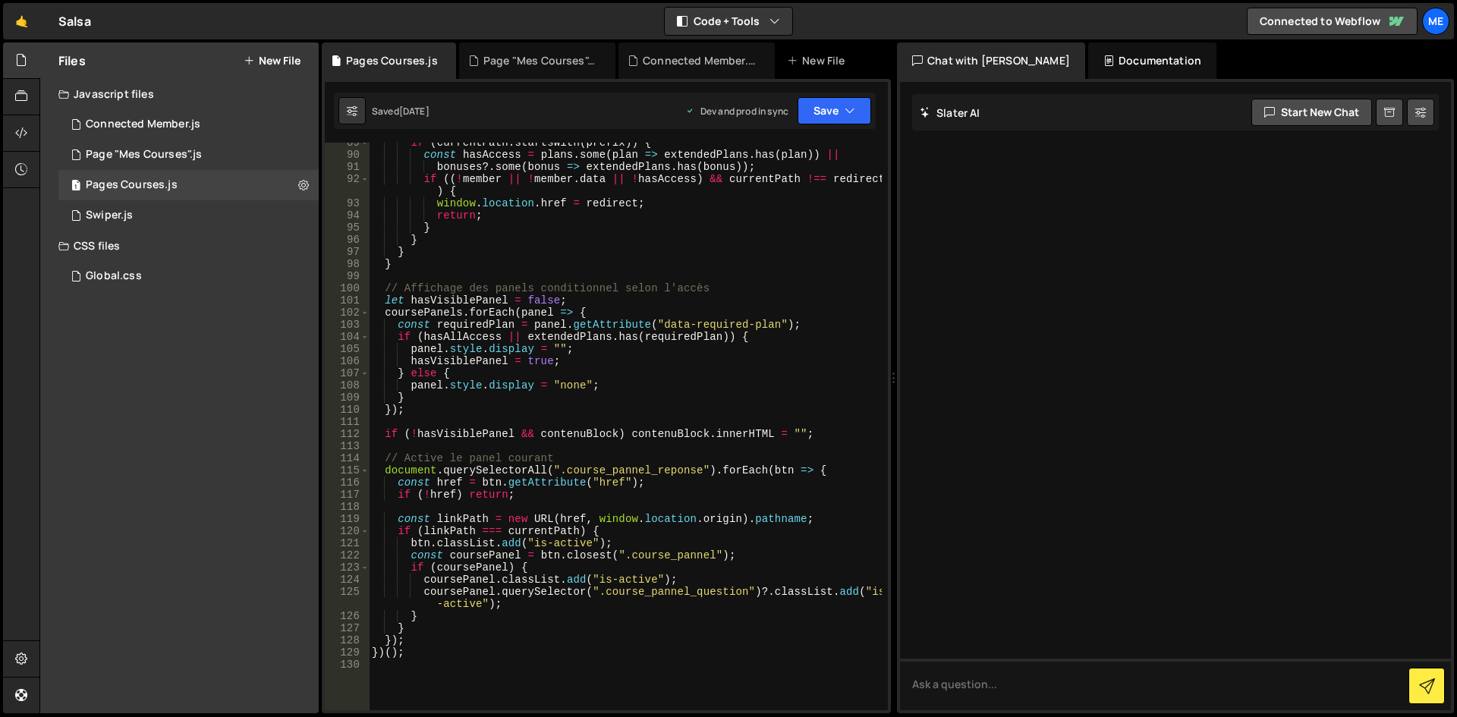
scroll to position [1366, 0]
